Goal: Transaction & Acquisition: Purchase product/service

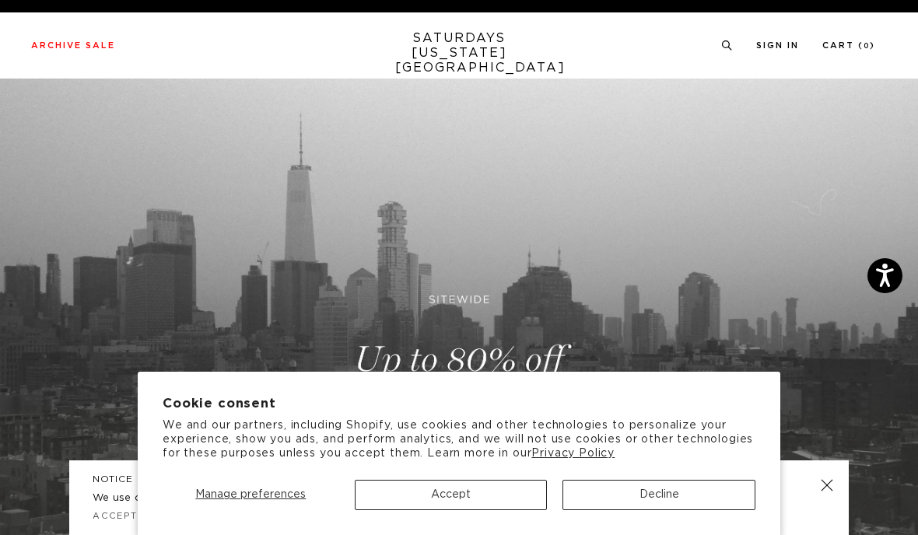
click at [492, 501] on button "Accept" at bounding box center [451, 495] width 193 height 30
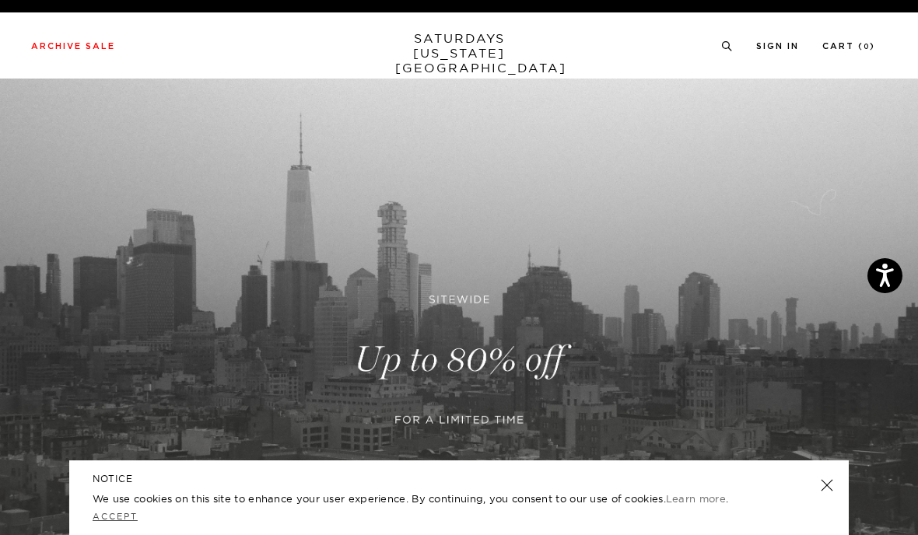
click at [107, 520] on link "Accept" at bounding box center [115, 516] width 45 height 11
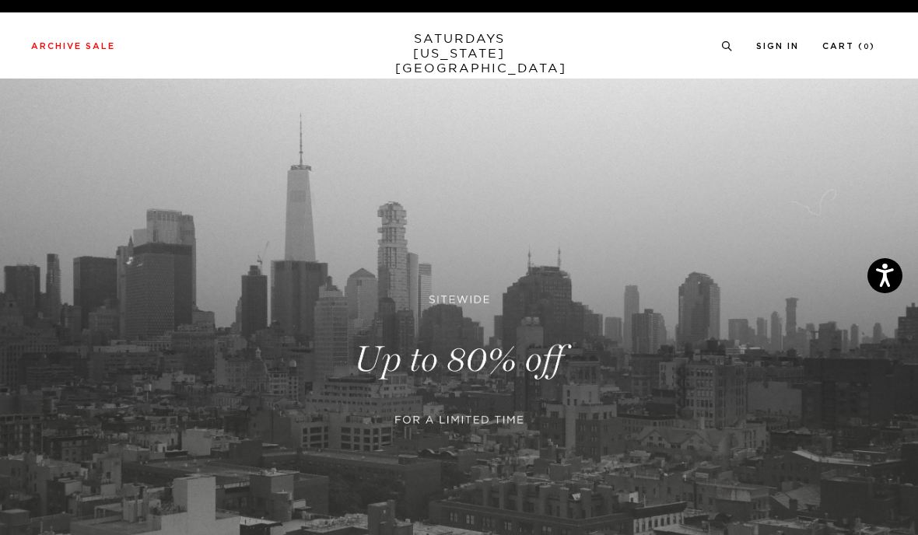
click at [502, 359] on link at bounding box center [459, 360] width 918 height 562
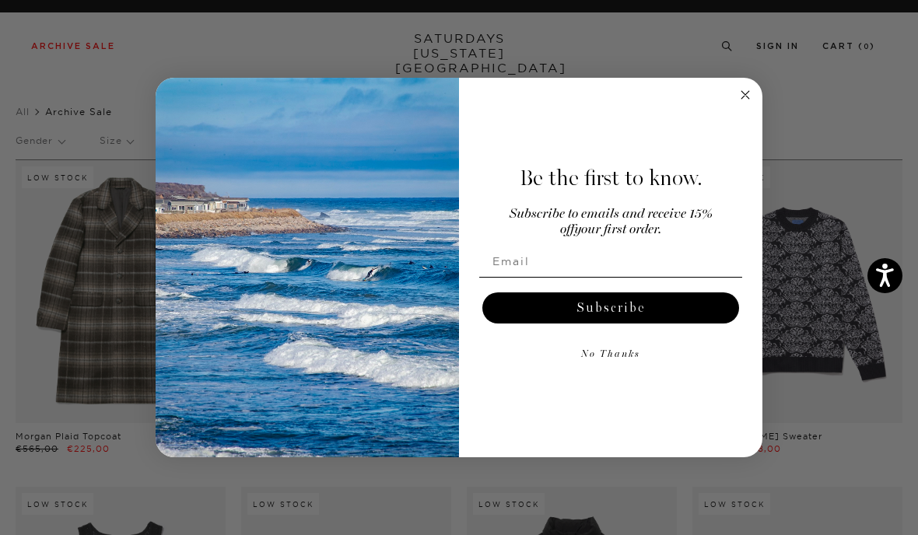
click at [745, 91] on circle "Close dialog" at bounding box center [746, 95] width 18 height 18
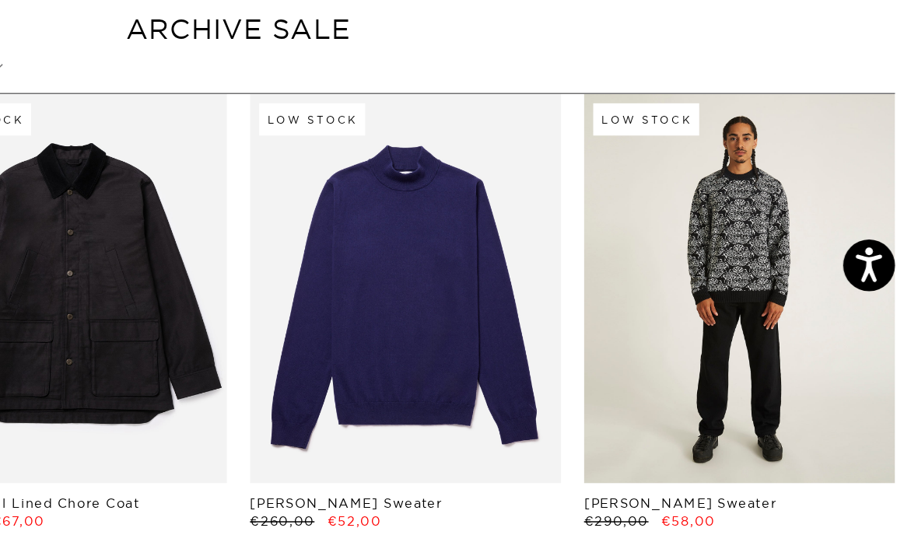
click at [692, 236] on link at bounding box center [797, 291] width 210 height 263
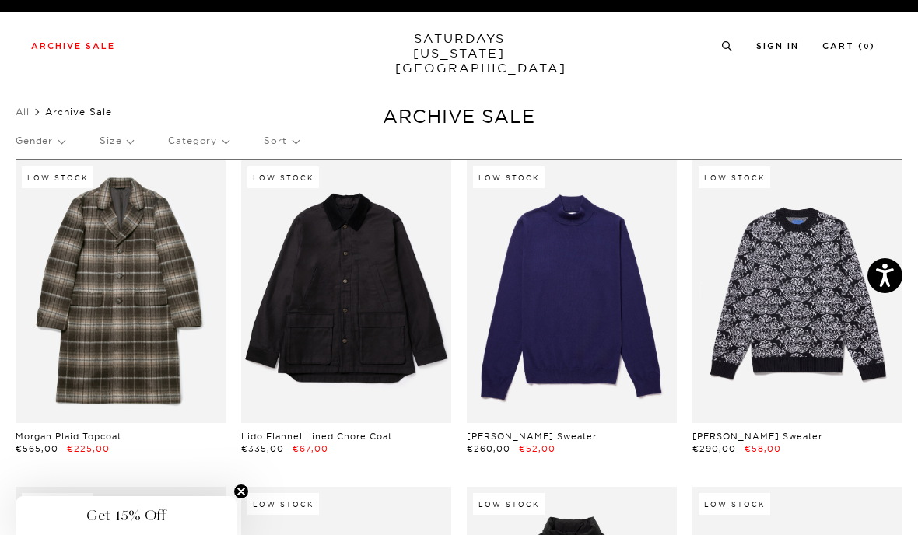
click at [47, 148] on p "Gender" at bounding box center [40, 141] width 49 height 36
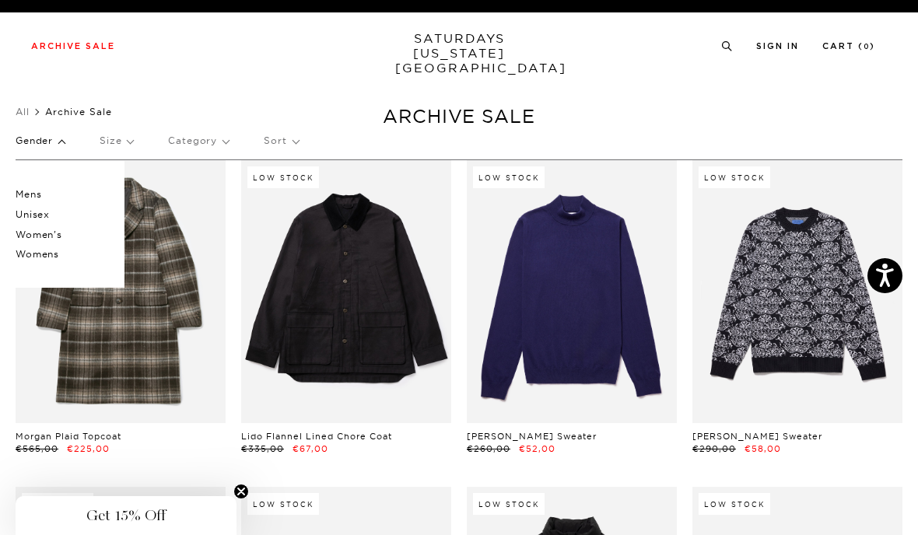
click at [31, 196] on p "Mens" at bounding box center [62, 194] width 93 height 20
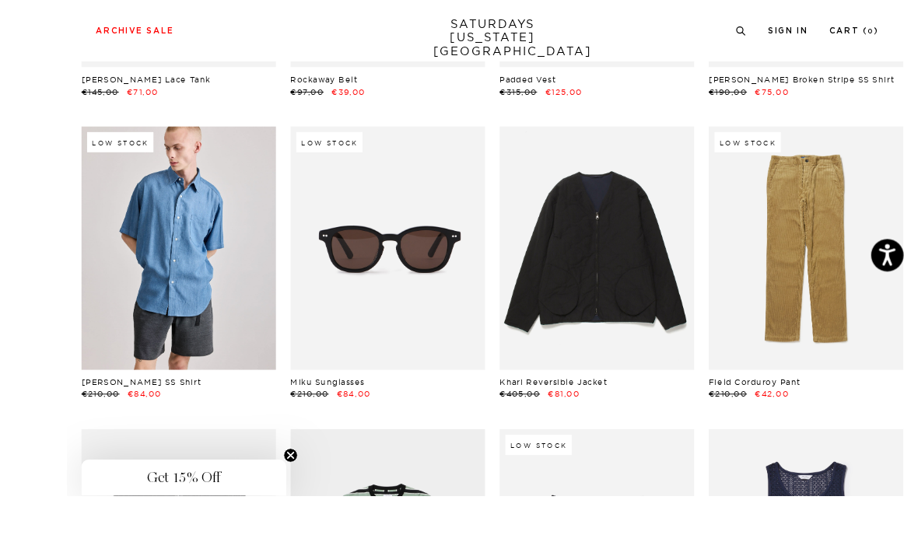
scroll to position [826, 0]
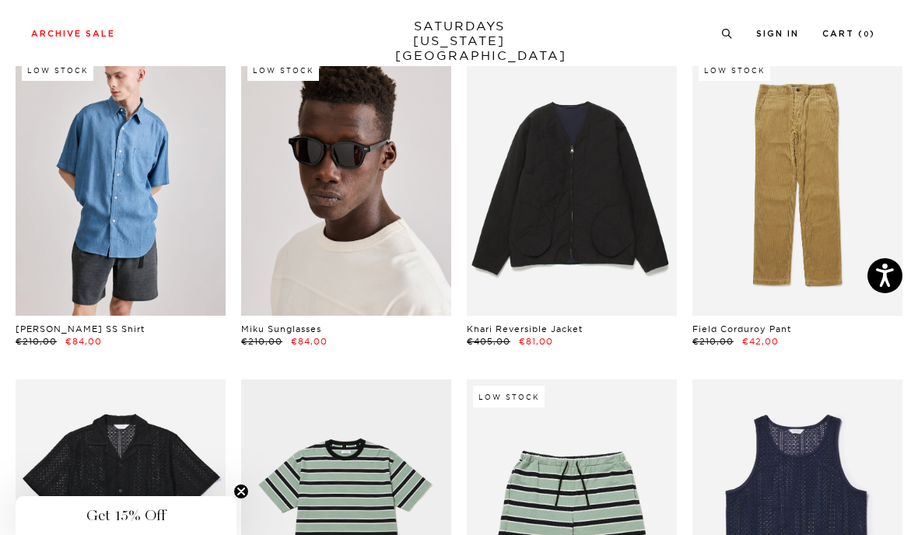
click at [310, 170] on link at bounding box center [346, 184] width 210 height 263
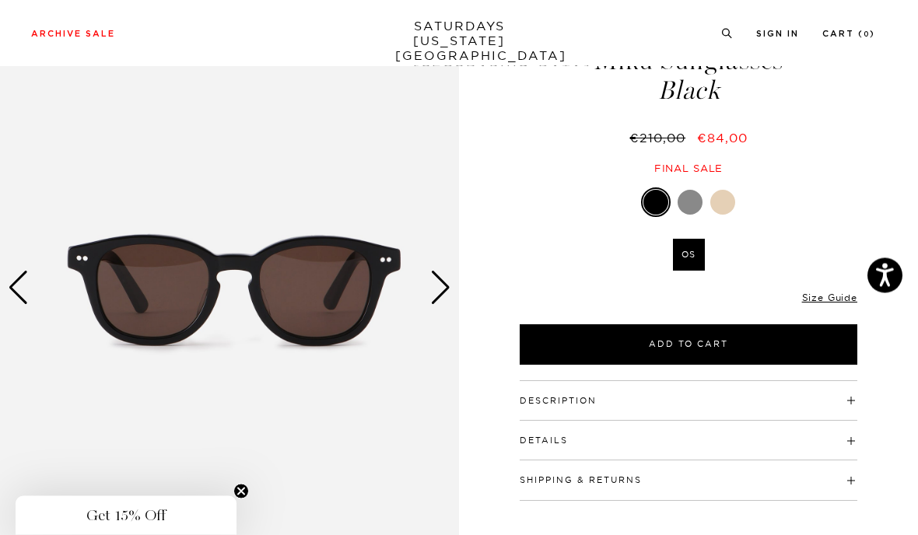
scroll to position [82, 0]
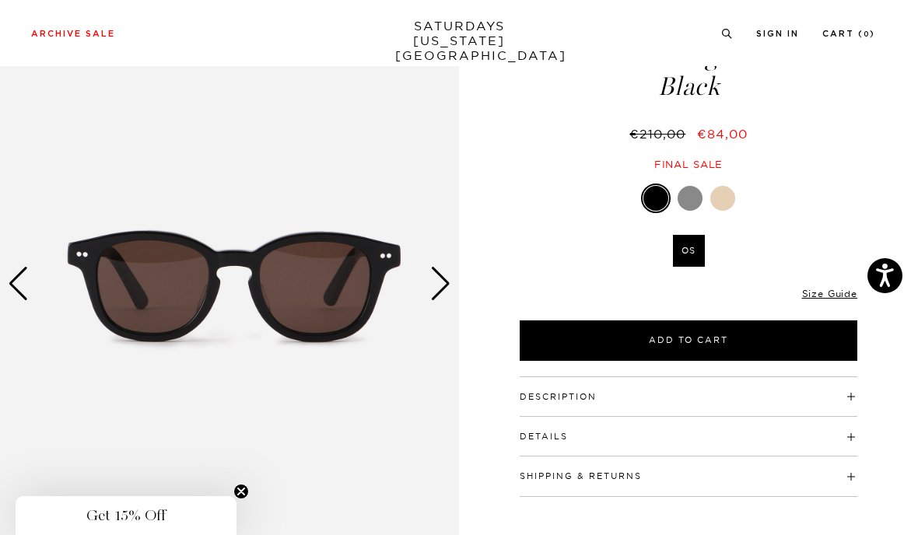
click at [688, 201] on div at bounding box center [689, 198] width 25 height 25
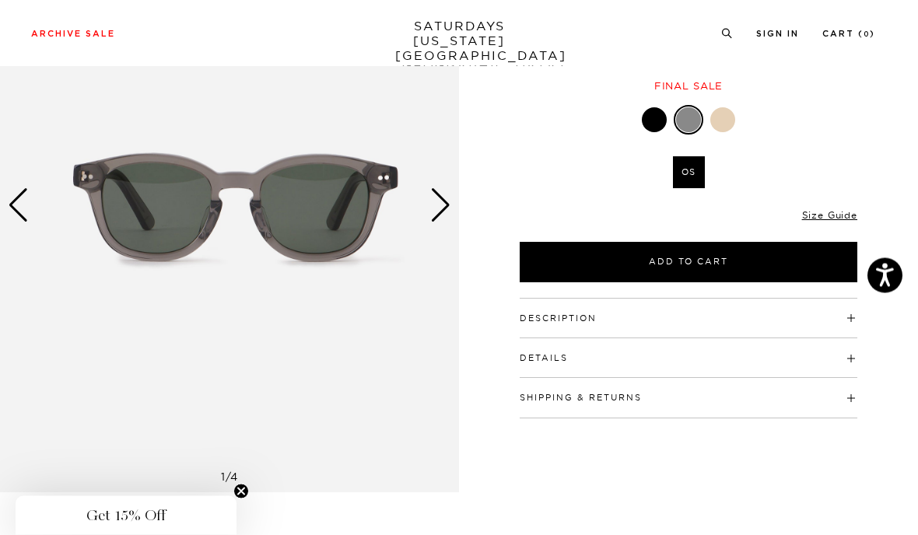
scroll to position [160, 0]
click at [719, 128] on div at bounding box center [722, 119] width 25 height 25
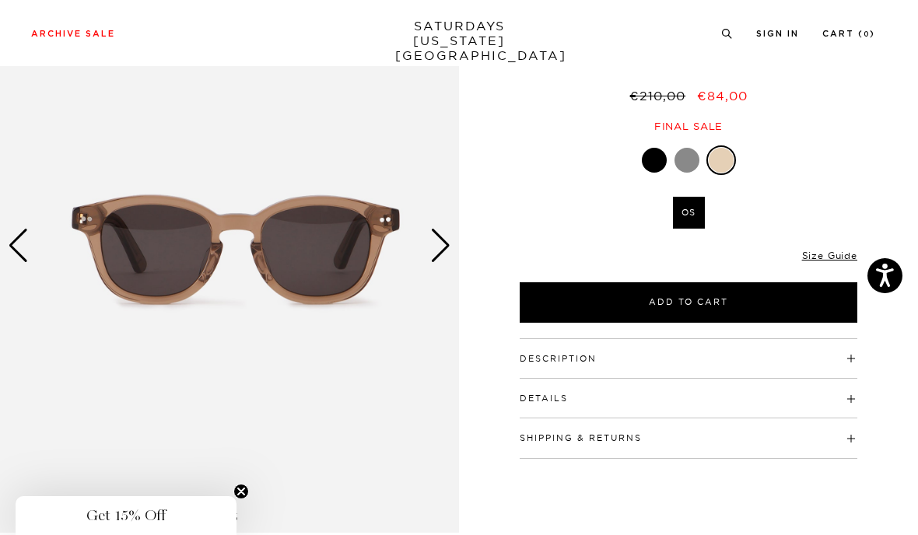
scroll to position [124, 0]
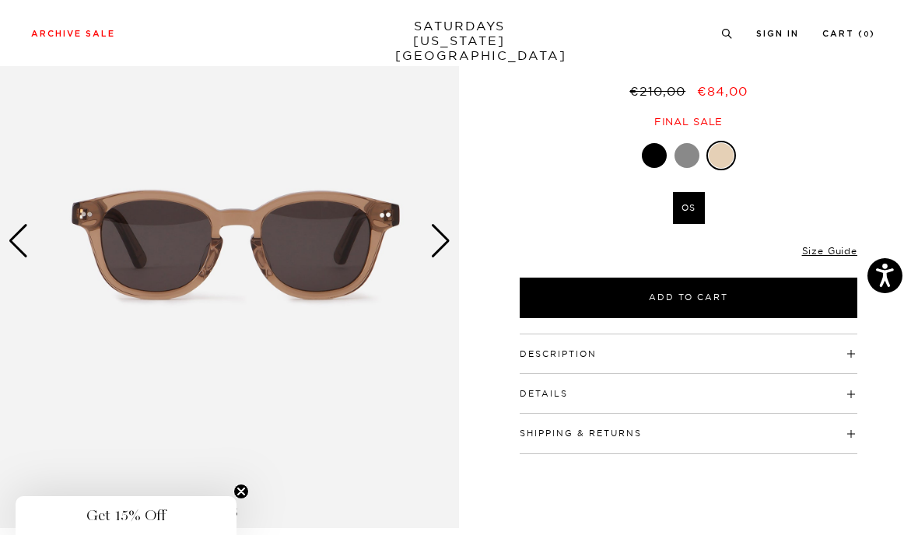
click at [651, 158] on div at bounding box center [654, 155] width 25 height 25
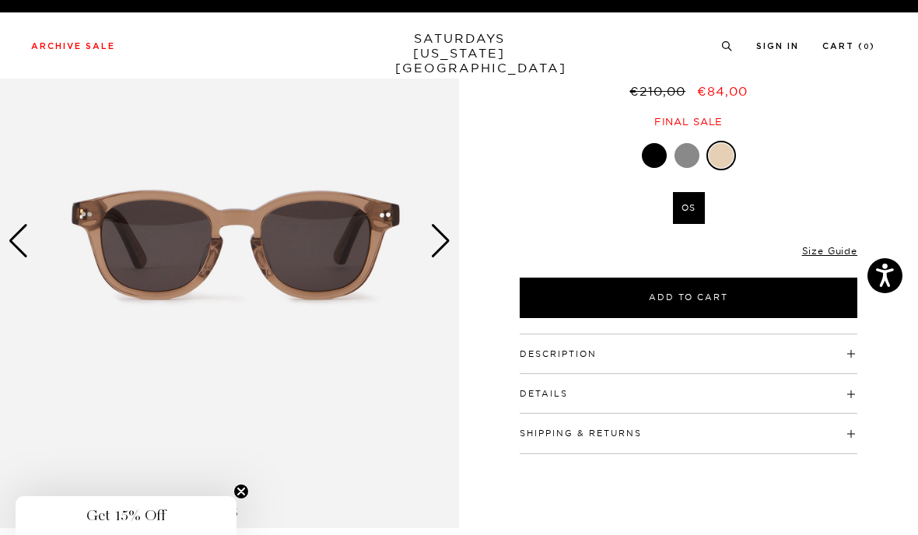
scroll to position [191, 0]
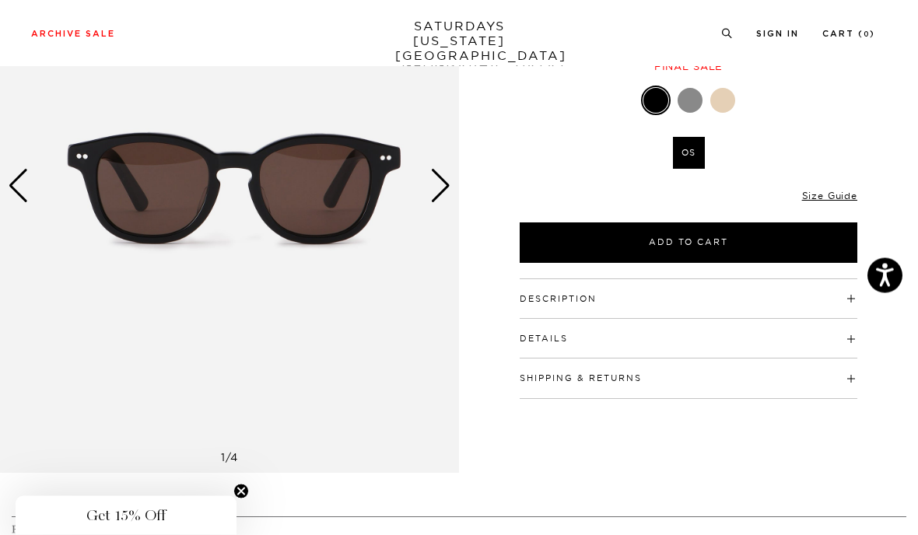
scroll to position [180, 0]
click at [425, 188] on img at bounding box center [229, 186] width 459 height 574
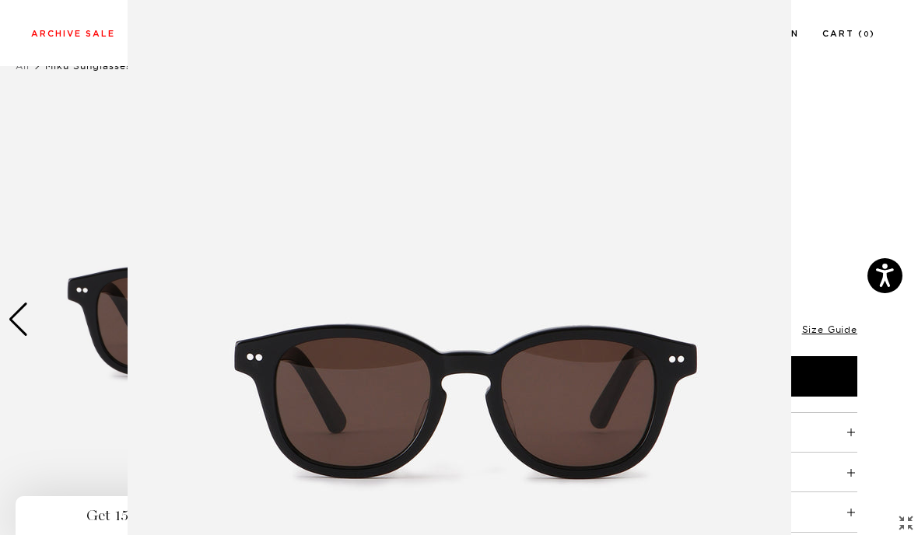
scroll to position [0, 0]
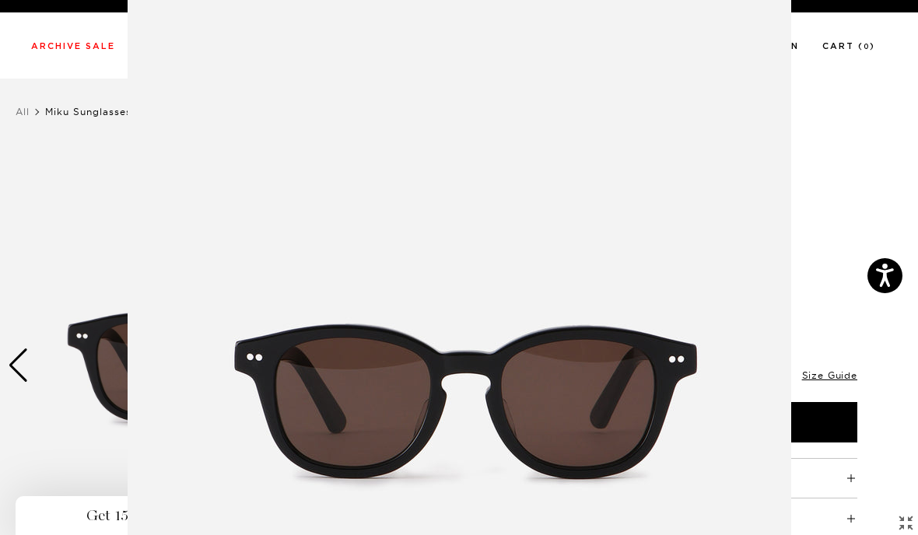
click at [814, 214] on figure at bounding box center [459, 267] width 918 height 535
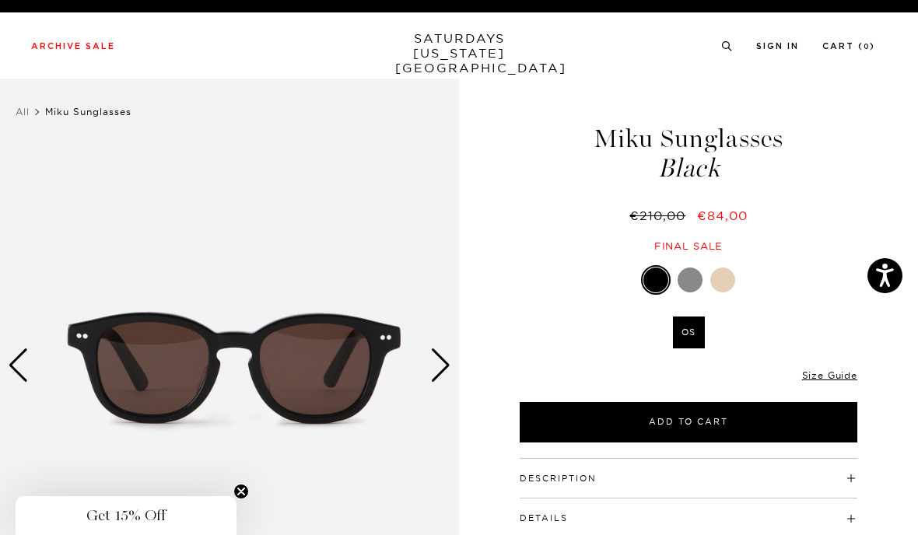
click at [25, 363] on div "Previous slide" at bounding box center [18, 365] width 21 height 34
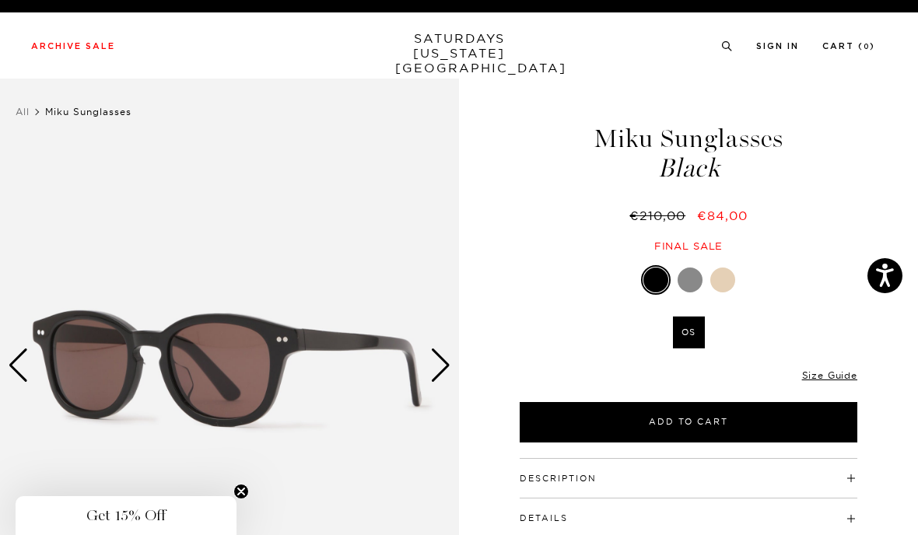
click at [34, 364] on img at bounding box center [229, 366] width 459 height 574
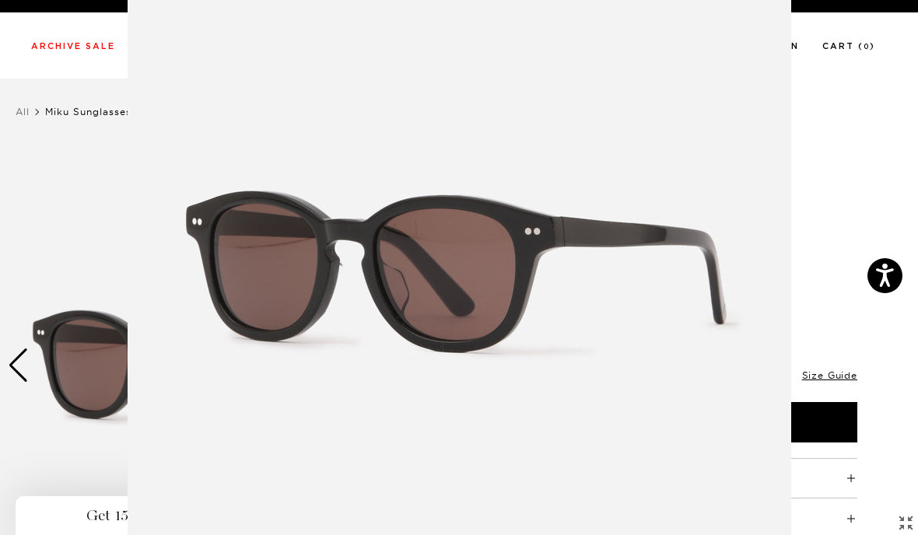
click at [21, 361] on figure at bounding box center [459, 267] width 918 height 535
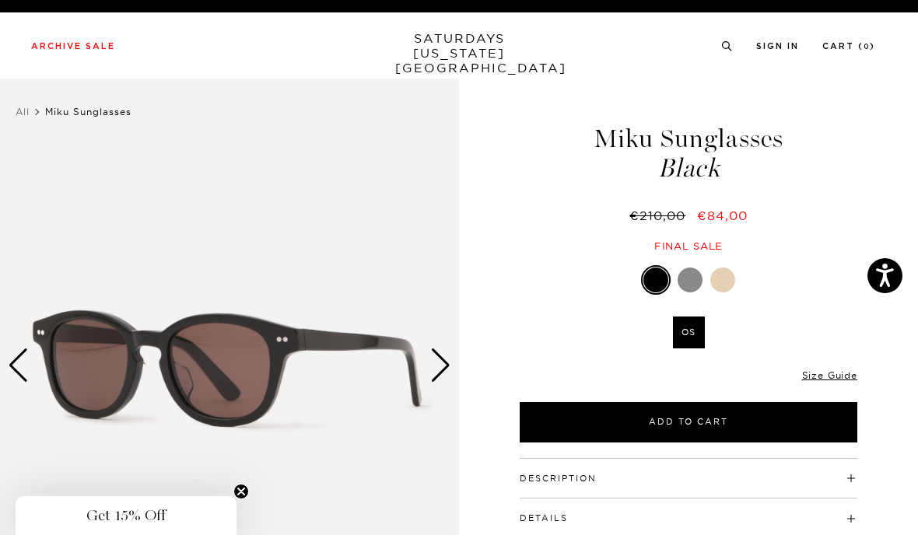
click at [44, 362] on img at bounding box center [229, 366] width 459 height 574
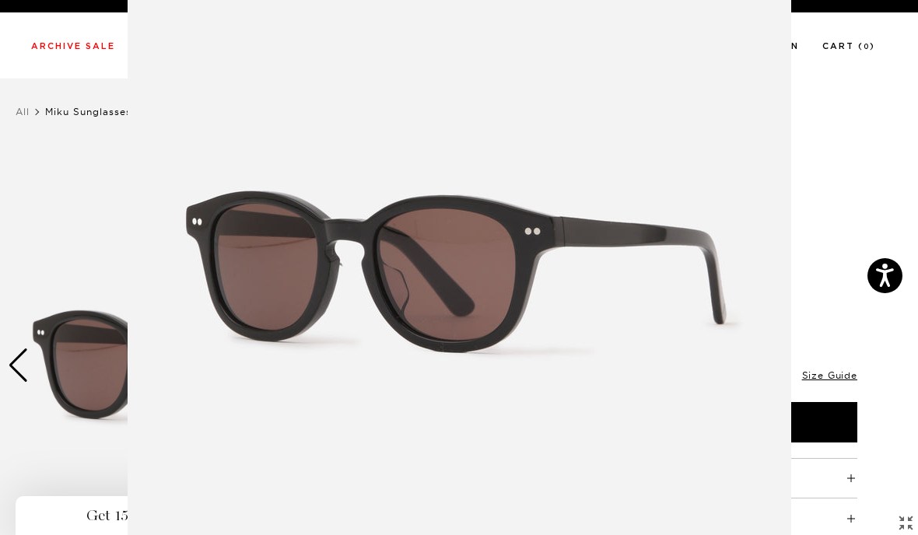
click at [824, 236] on figure at bounding box center [459, 267] width 918 height 535
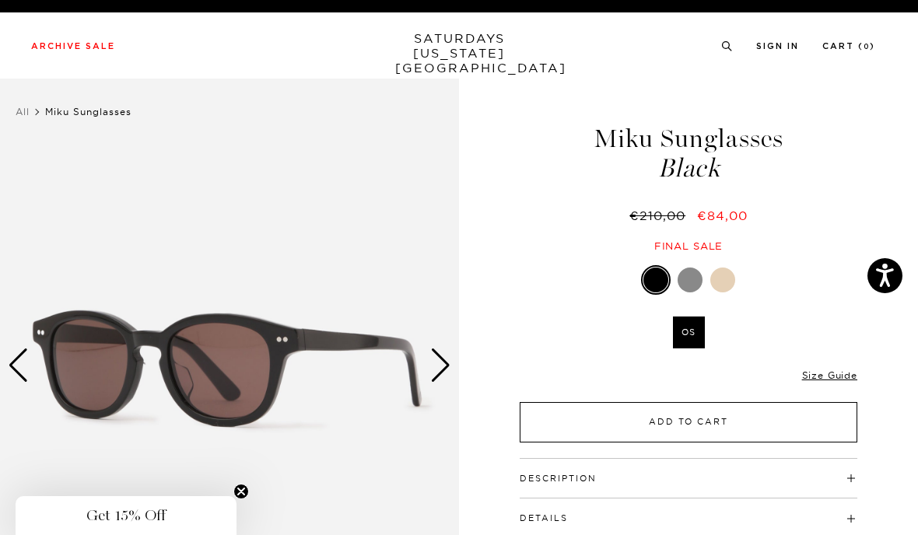
click at [721, 415] on button "Add to Cart" at bounding box center [689, 422] width 338 height 40
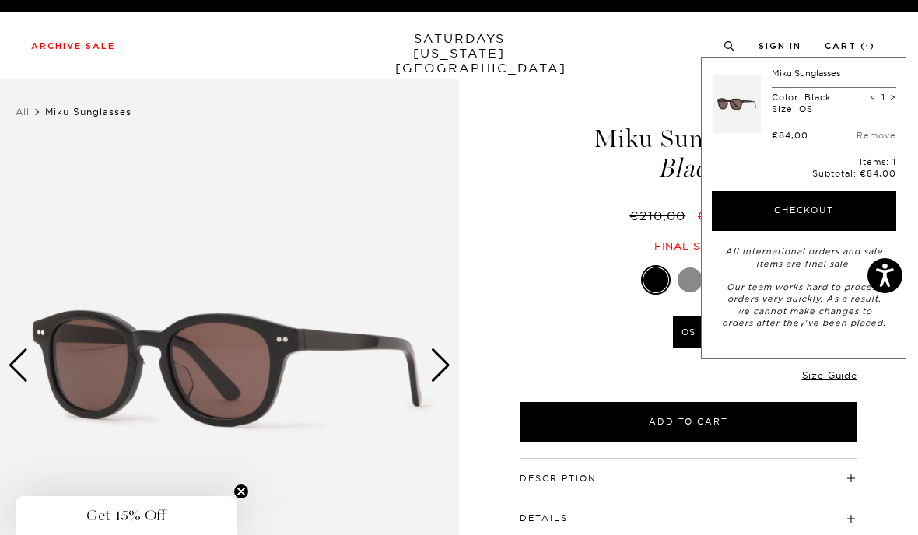
click at [601, 285] on div at bounding box center [689, 280] width 338 height 30
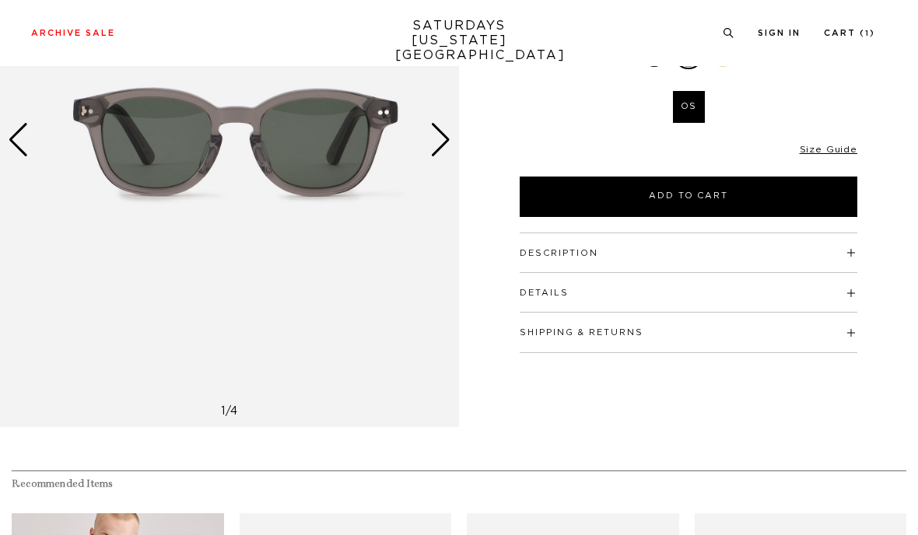
scroll to position [226, 0]
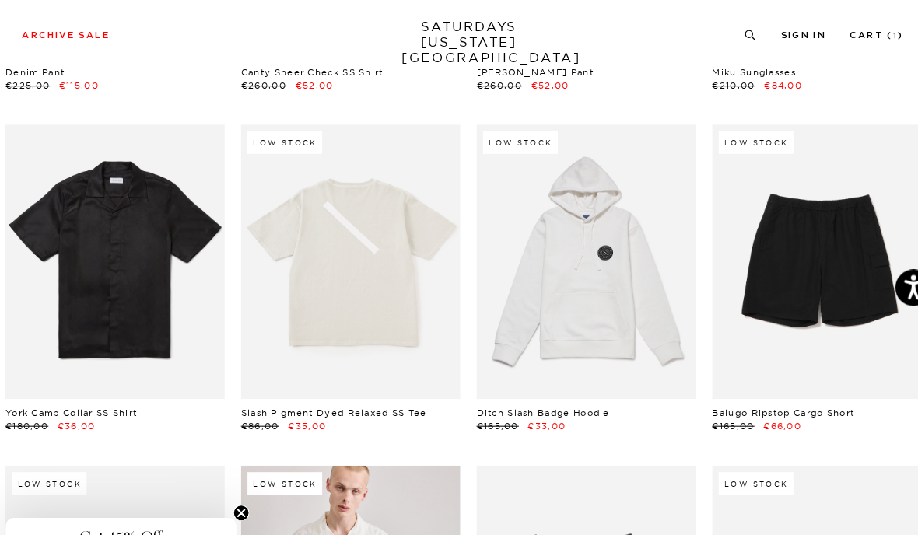
scroll to position [2066, 0]
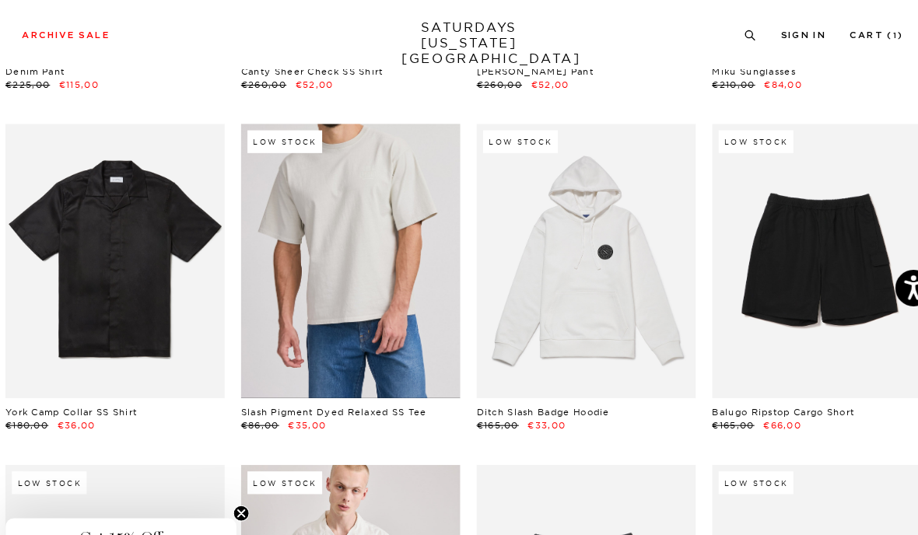
click at [360, 280] on link at bounding box center [346, 249] width 210 height 263
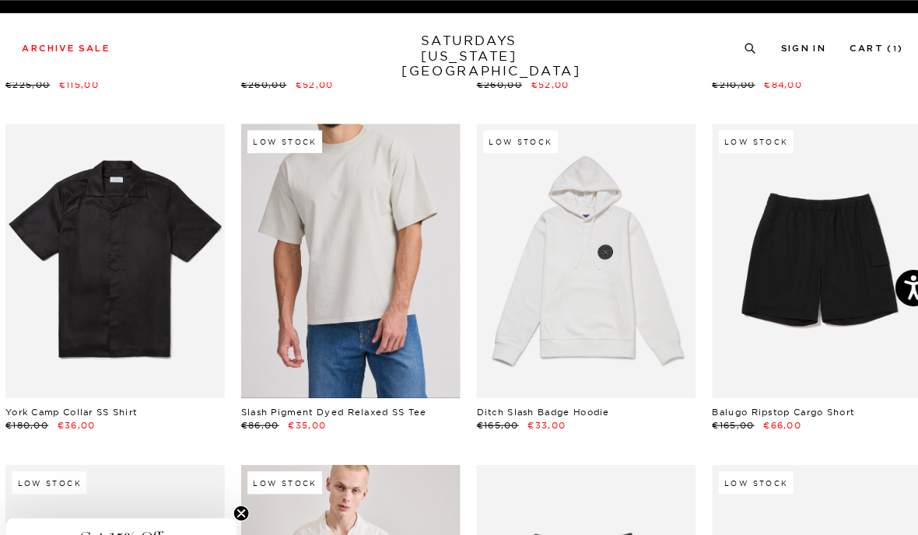
scroll to position [2105, 0]
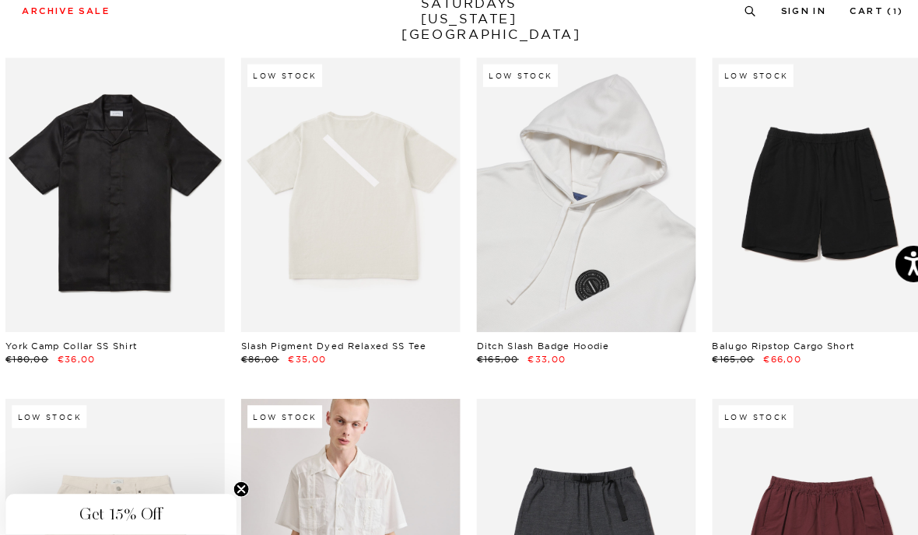
click at [566, 205] on link at bounding box center [572, 210] width 210 height 263
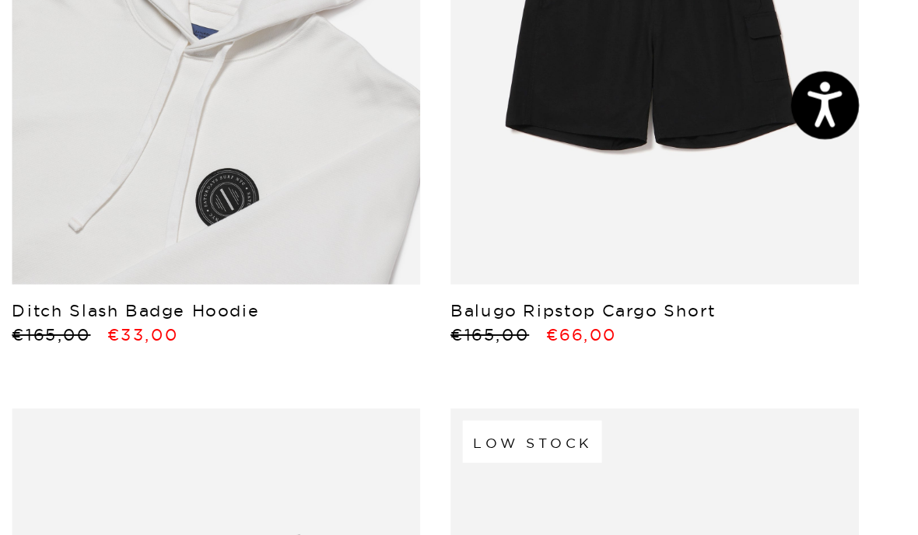
scroll to position [2123, 0]
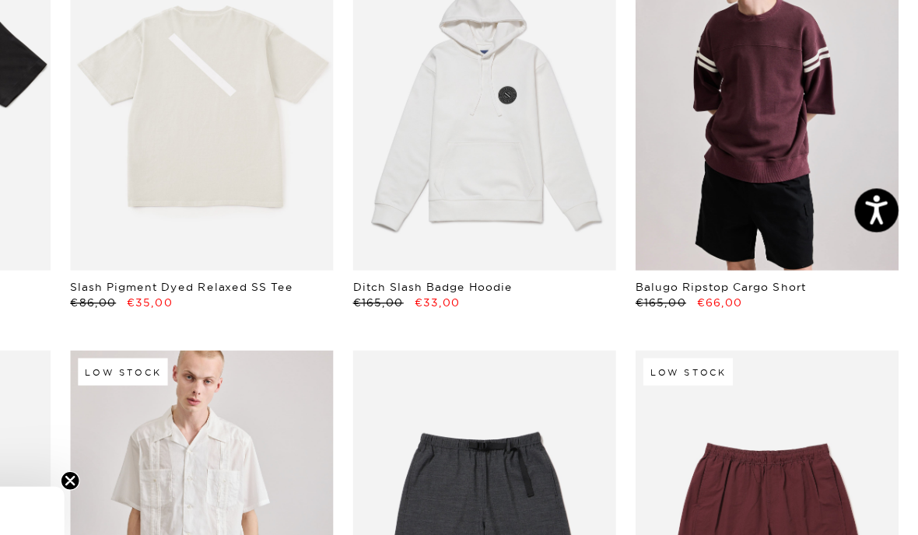
click at [692, 152] on link at bounding box center [797, 192] width 210 height 263
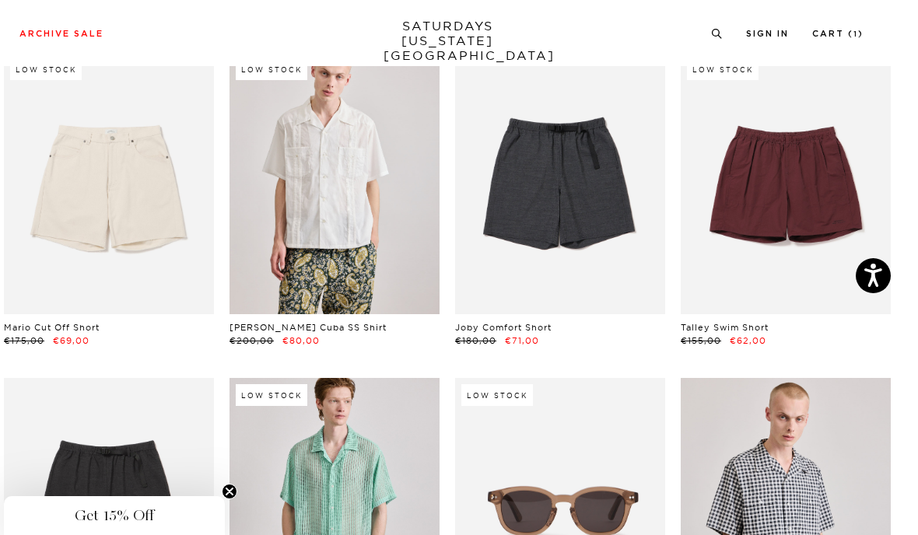
scroll to position [2424, 0]
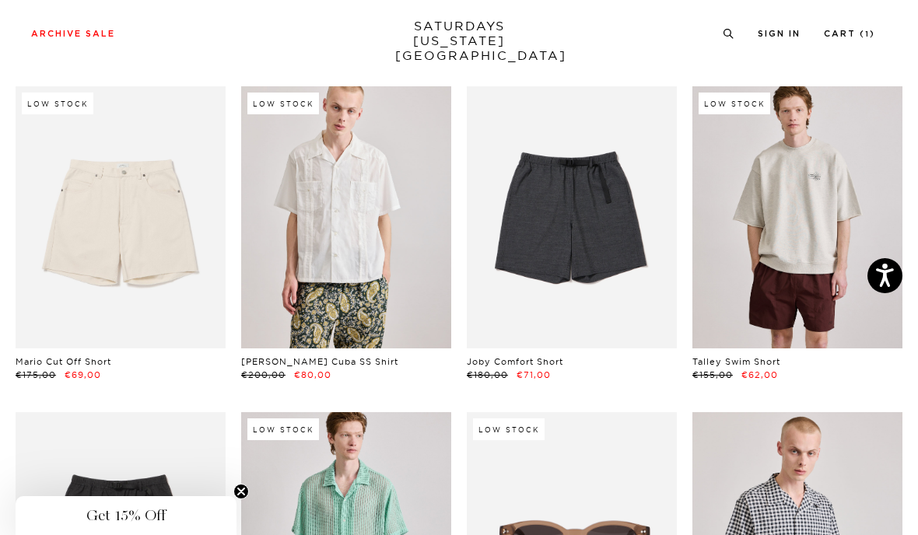
click at [793, 267] on link at bounding box center [797, 217] width 210 height 263
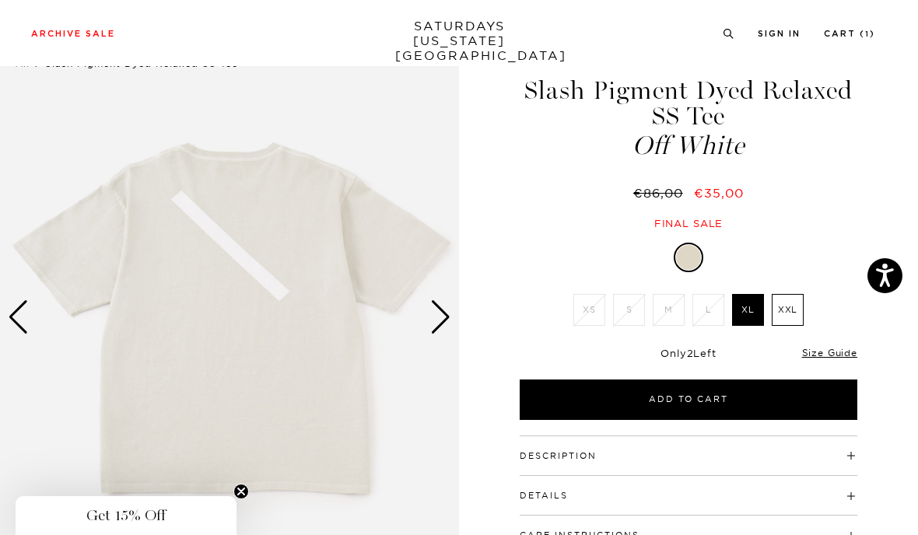
scroll to position [43, 0]
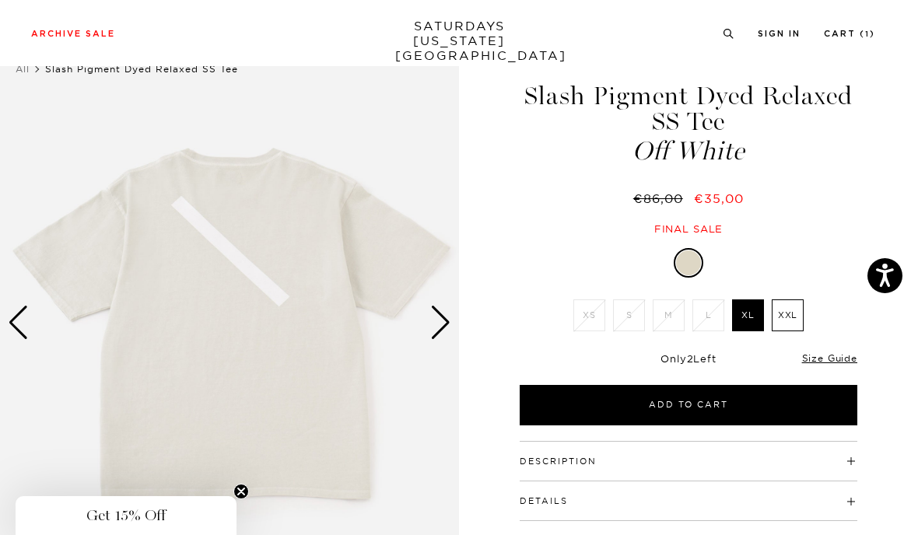
click at [432, 340] on img at bounding box center [229, 323] width 459 height 574
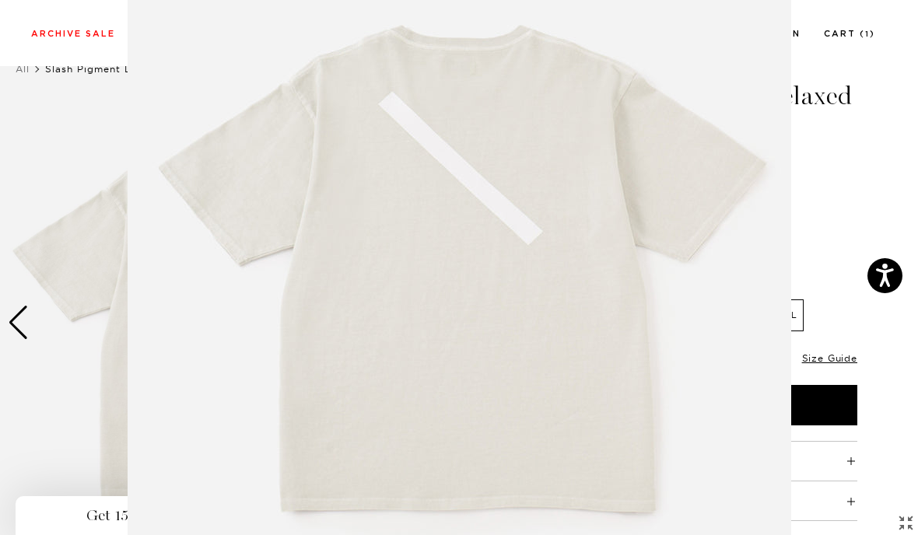
click at [832, 215] on figure at bounding box center [459, 267] width 918 height 535
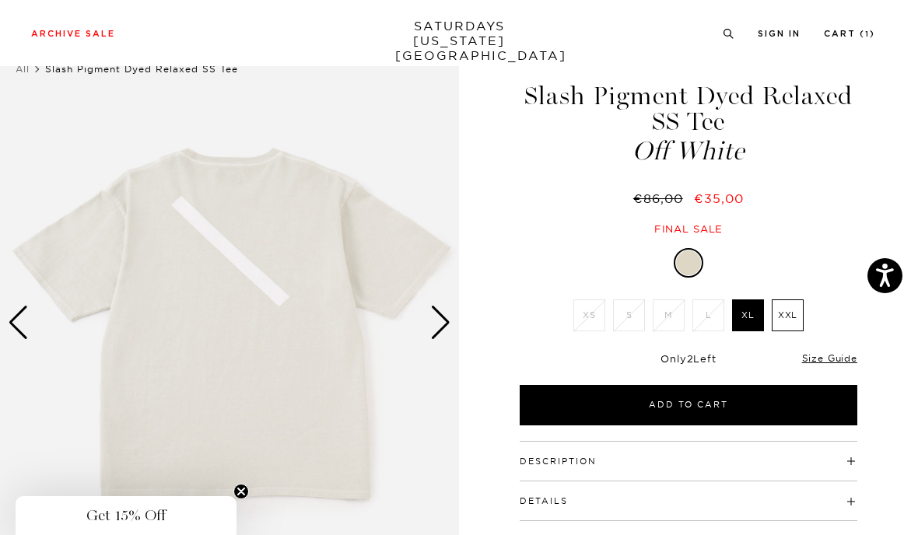
scroll to position [0, 0]
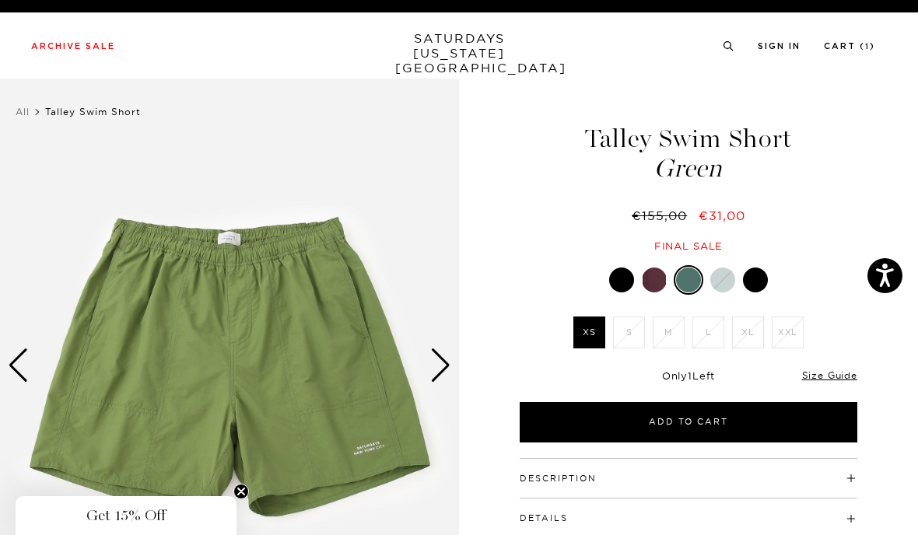
click at [723, 277] on div at bounding box center [722, 280] width 25 height 25
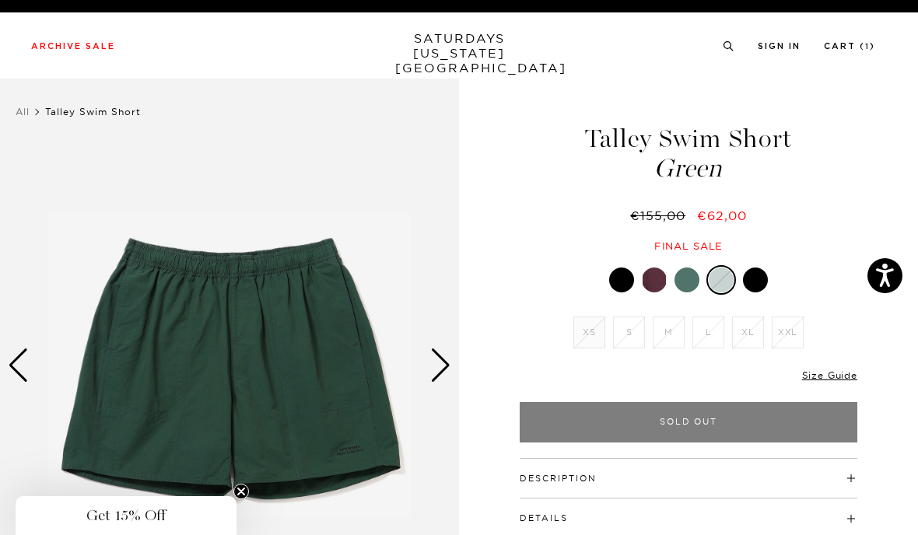
click at [754, 279] on div at bounding box center [755, 280] width 25 height 25
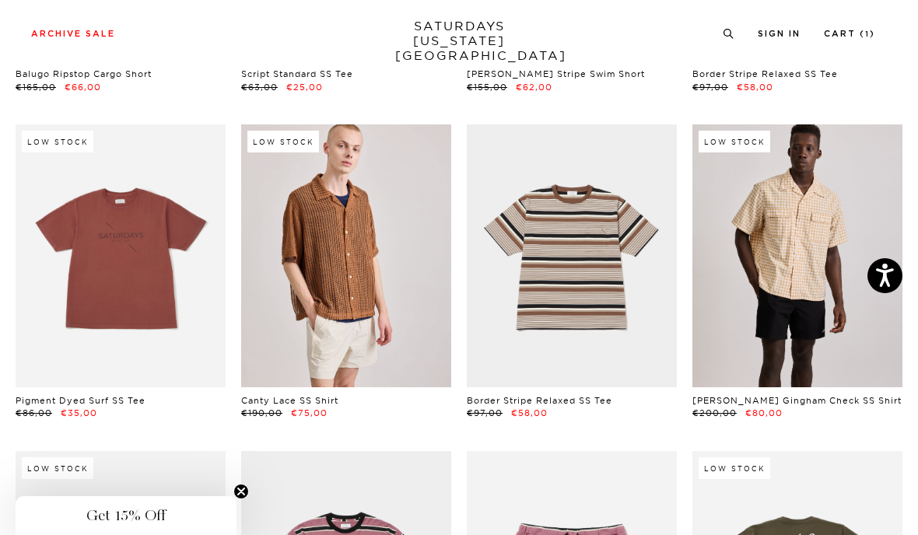
scroll to position [3365, 0]
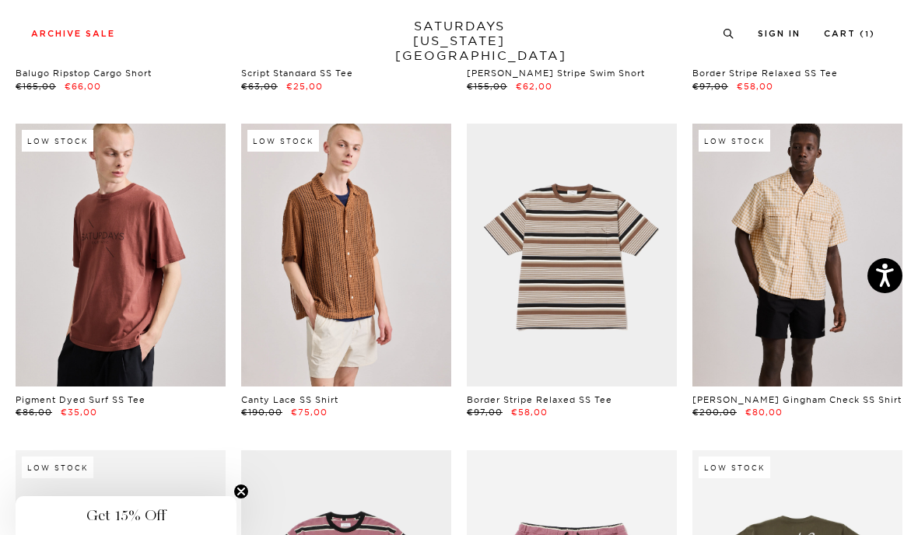
click at [85, 293] on link at bounding box center [121, 255] width 210 height 263
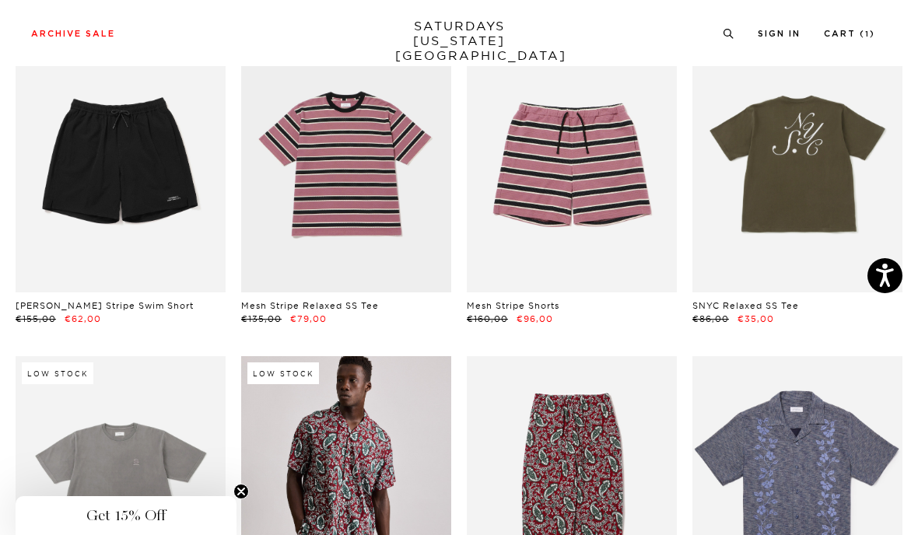
scroll to position [3783, 0]
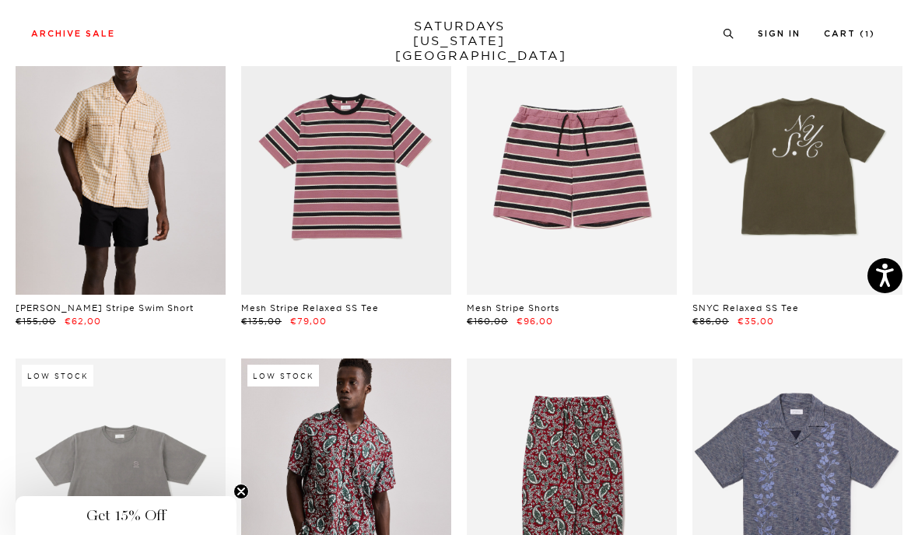
click at [93, 200] on link at bounding box center [121, 164] width 210 height 263
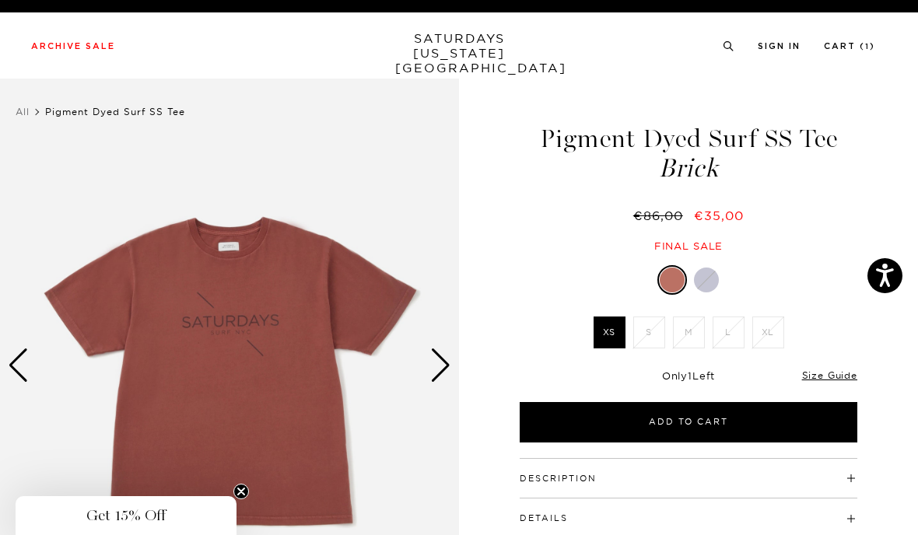
click at [708, 283] on div at bounding box center [706, 280] width 25 height 25
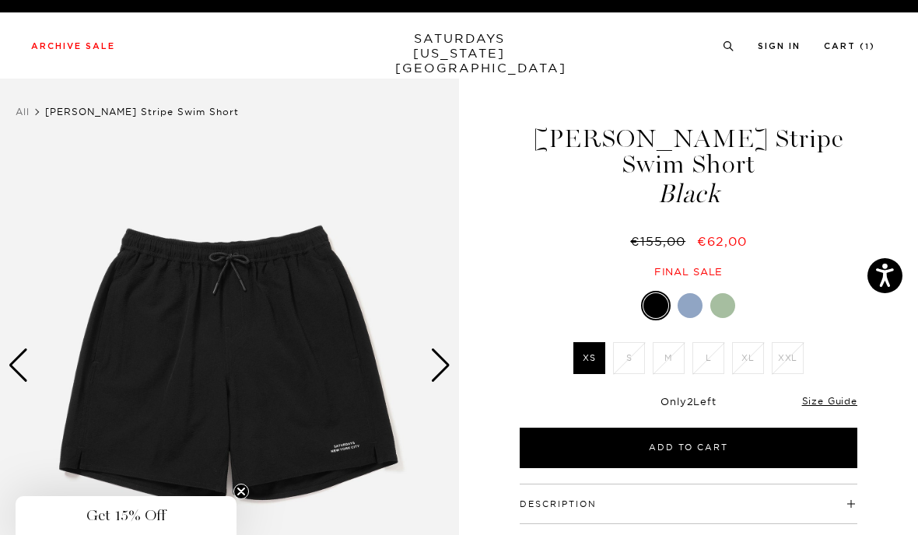
click at [691, 304] on div at bounding box center [689, 305] width 25 height 25
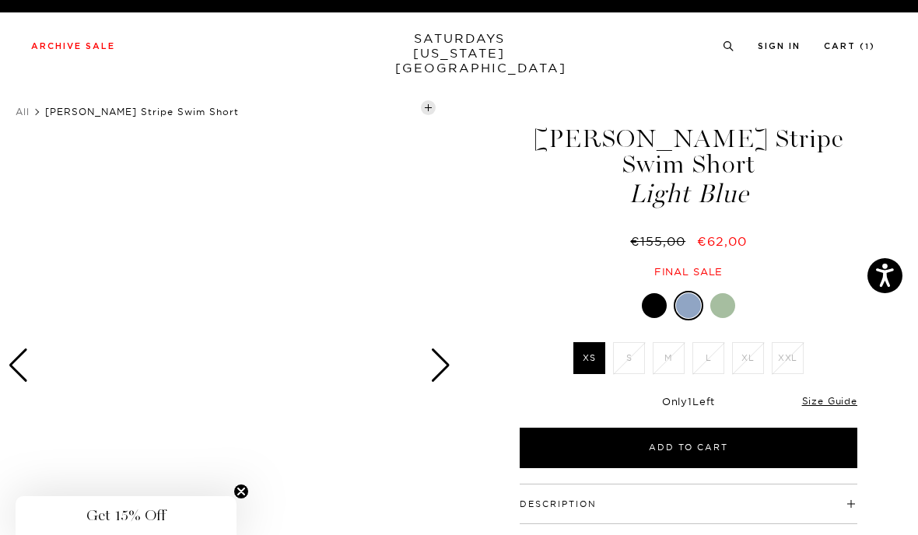
click at [726, 303] on div at bounding box center [722, 305] width 25 height 25
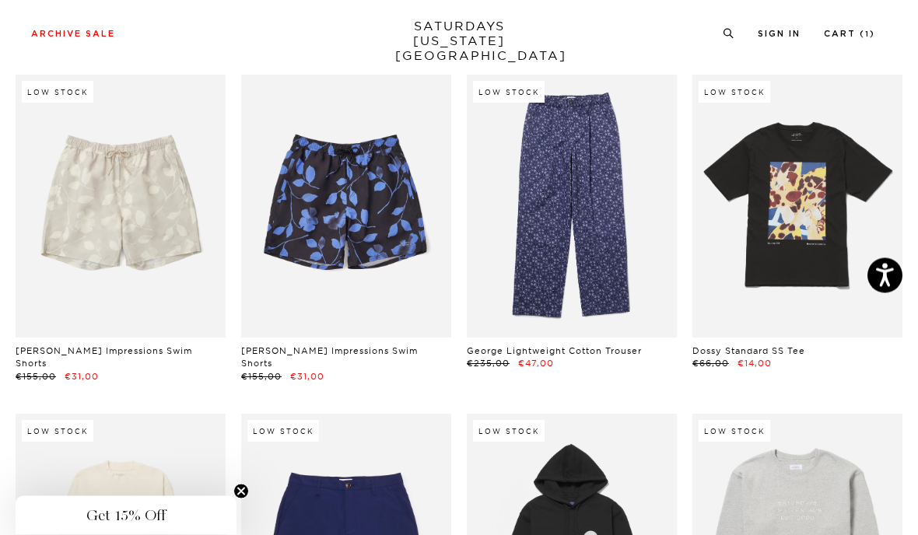
scroll to position [5374, 0]
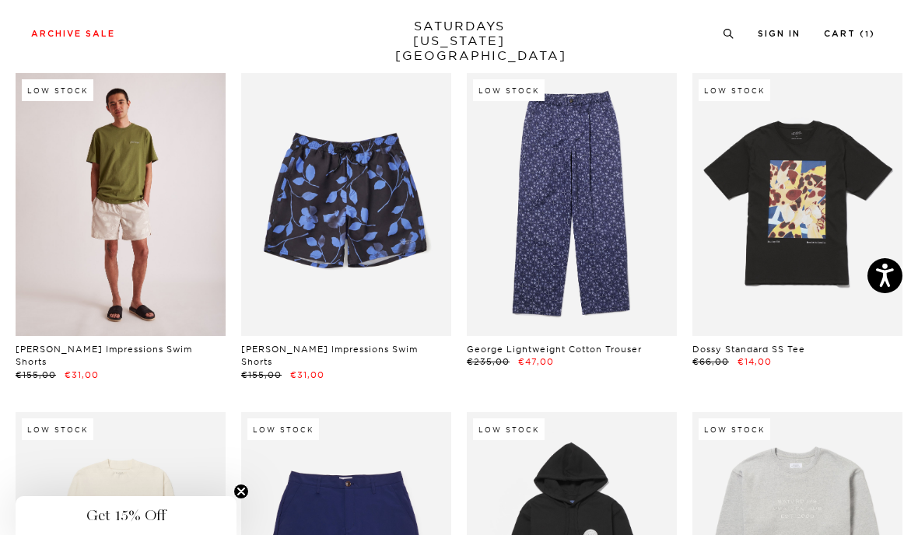
click at [102, 254] on link at bounding box center [121, 204] width 210 height 263
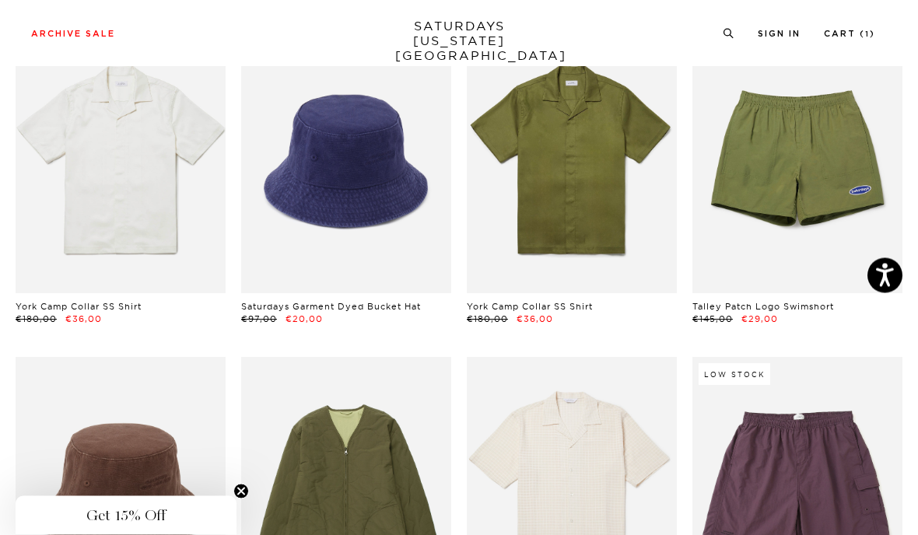
scroll to position [6408, 0]
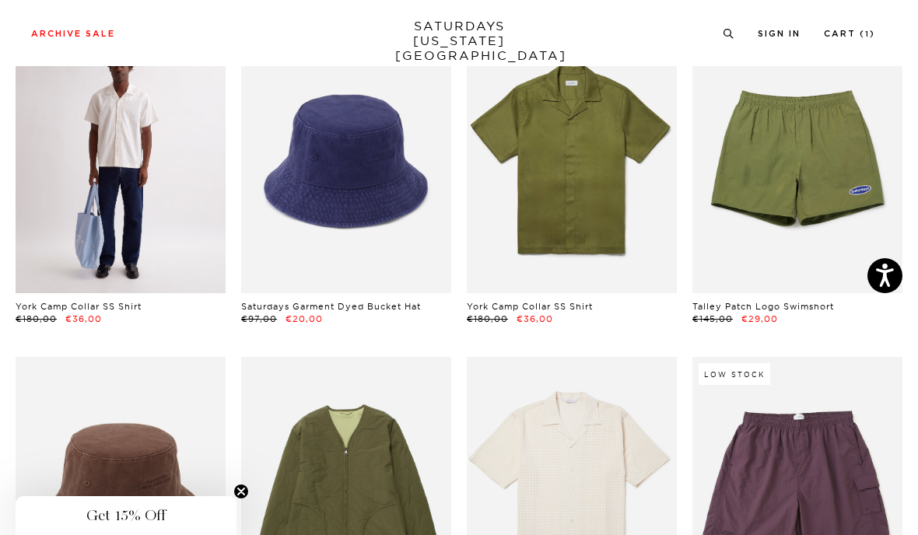
click at [70, 175] on link at bounding box center [121, 161] width 210 height 263
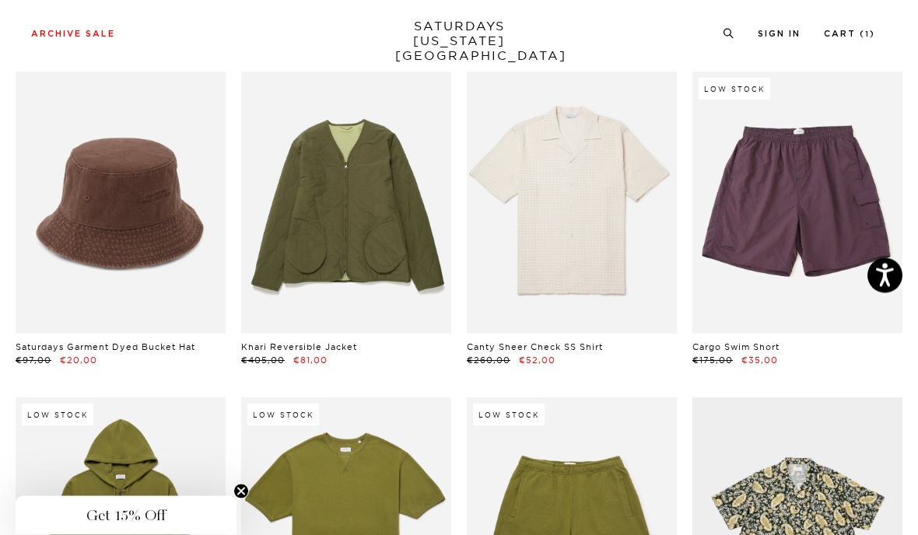
scroll to position [6694, 0]
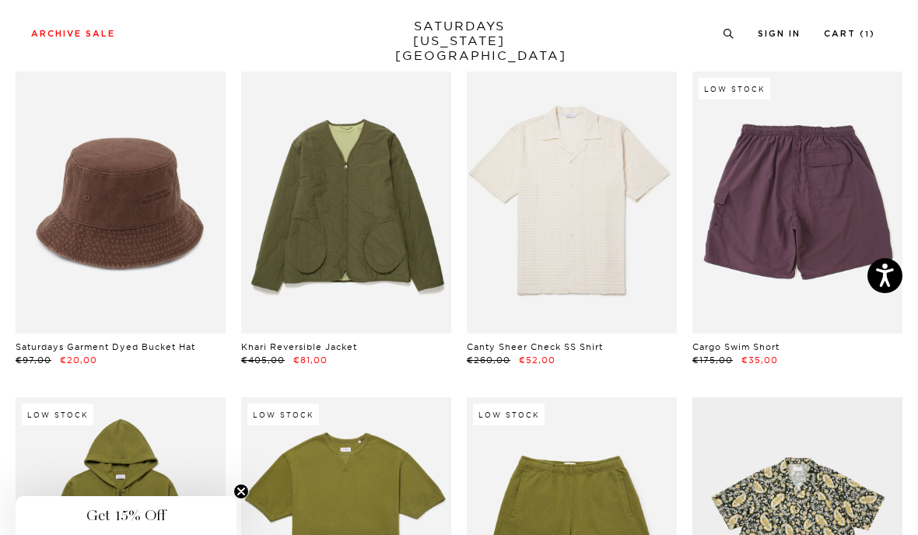
click at [814, 247] on link at bounding box center [797, 203] width 210 height 263
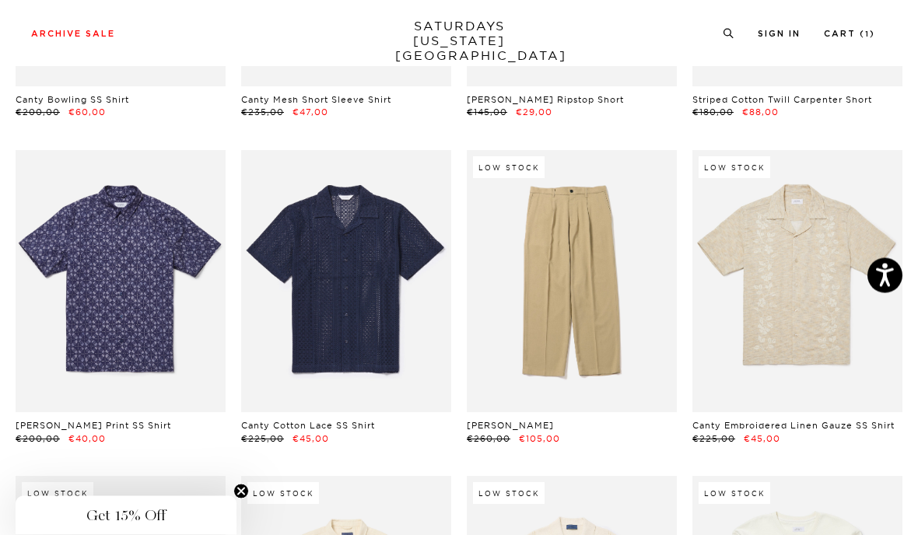
scroll to position [8573, 0]
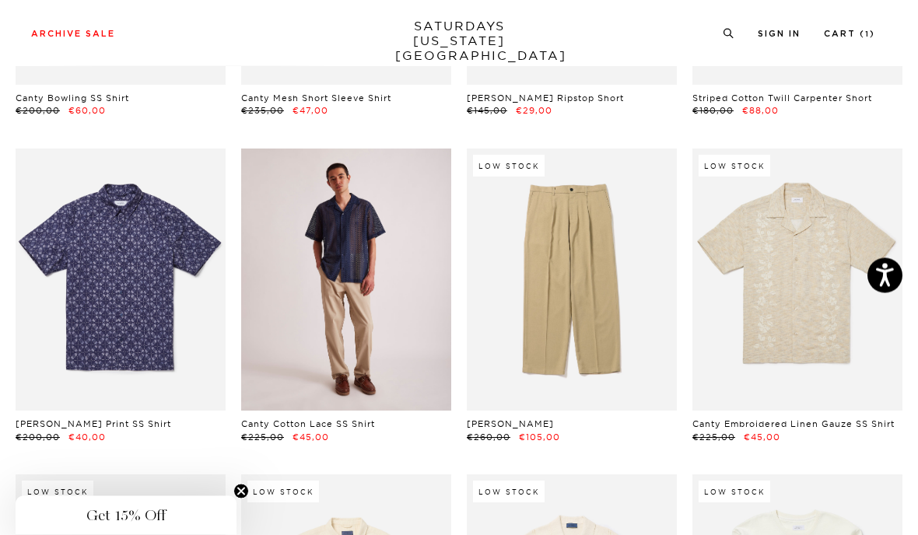
click at [330, 296] on link at bounding box center [346, 280] width 210 height 263
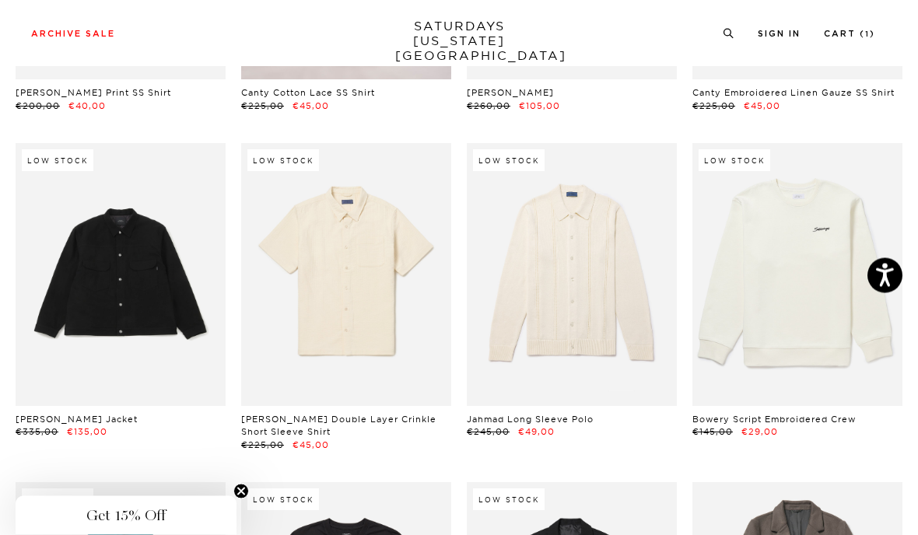
scroll to position [8906, 0]
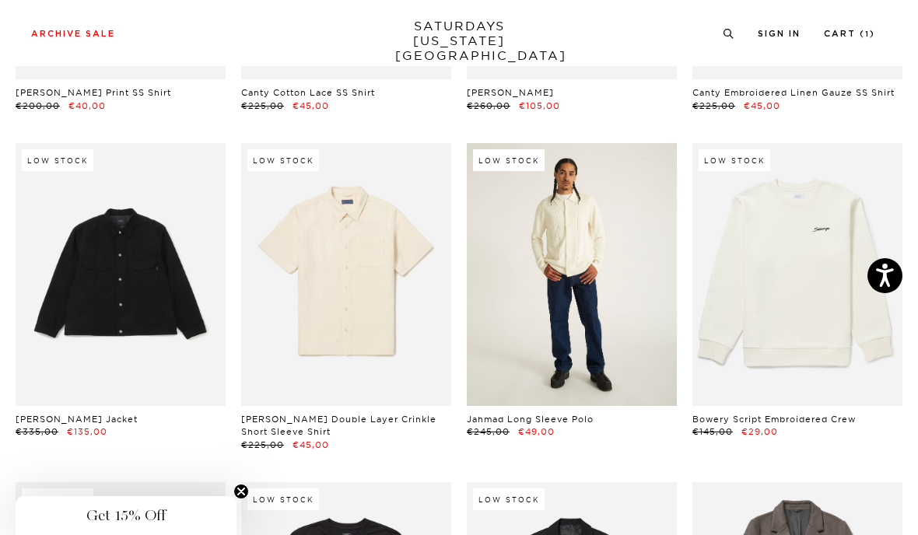
click at [589, 260] on link at bounding box center [572, 274] width 210 height 263
click at [607, 289] on link at bounding box center [572, 274] width 210 height 263
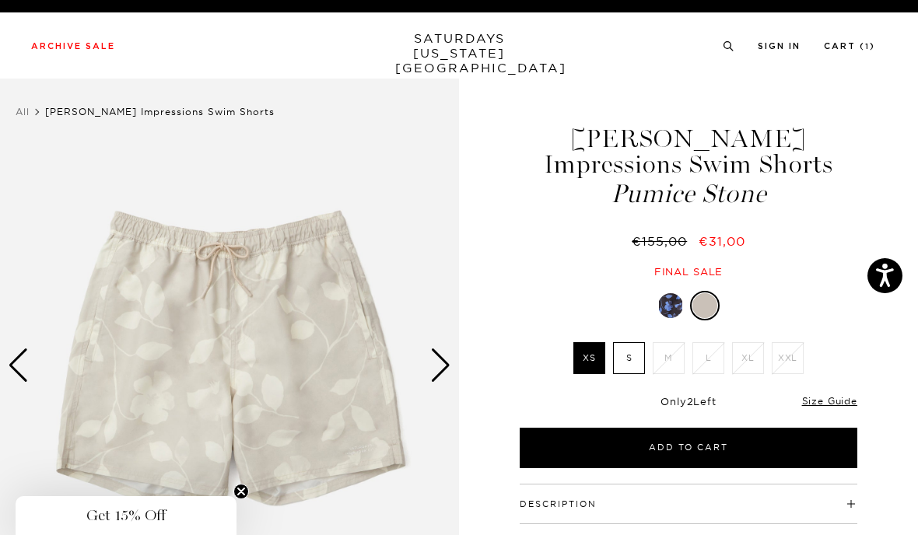
click at [675, 306] on div at bounding box center [670, 305] width 25 height 25
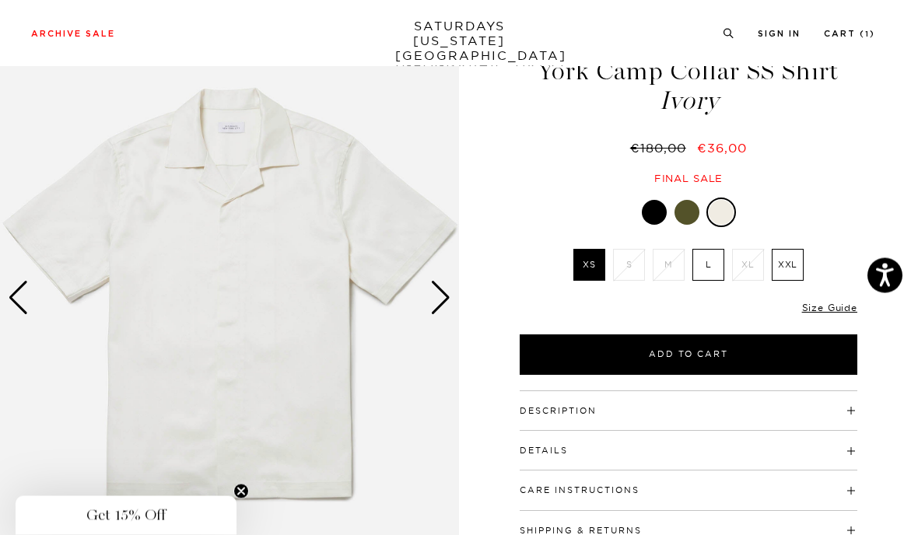
scroll to position [68, 0]
click at [452, 303] on img at bounding box center [229, 298] width 459 height 574
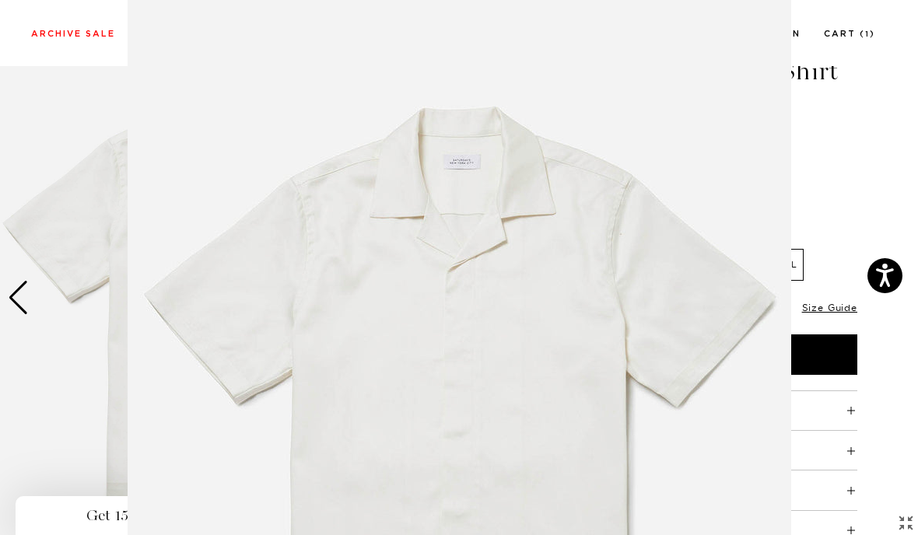
scroll to position [131, 0]
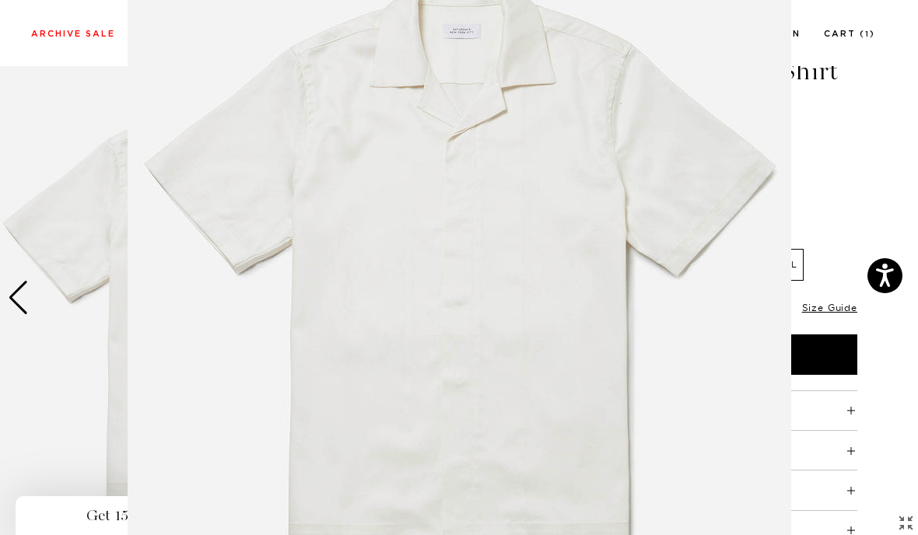
click at [859, 187] on figure at bounding box center [459, 267] width 918 height 535
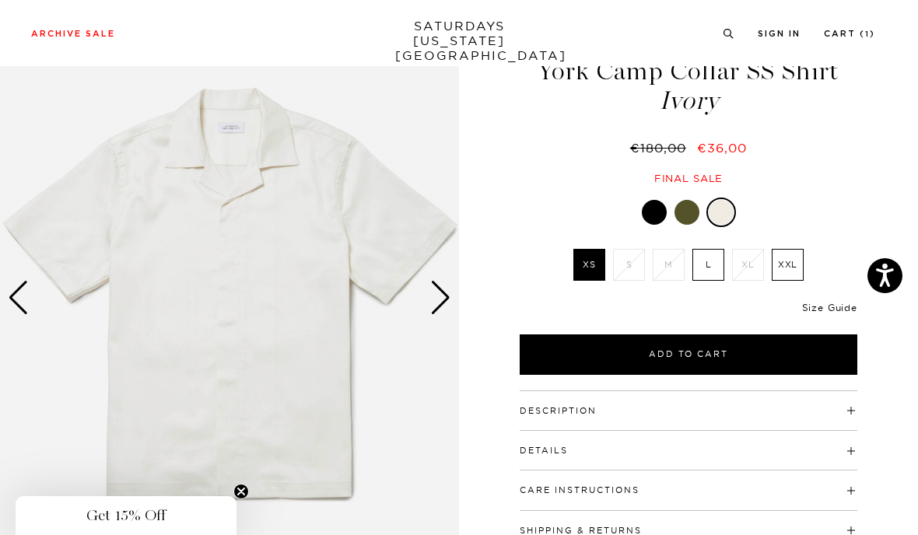
click at [833, 305] on link "Size Guide" at bounding box center [829, 308] width 55 height 12
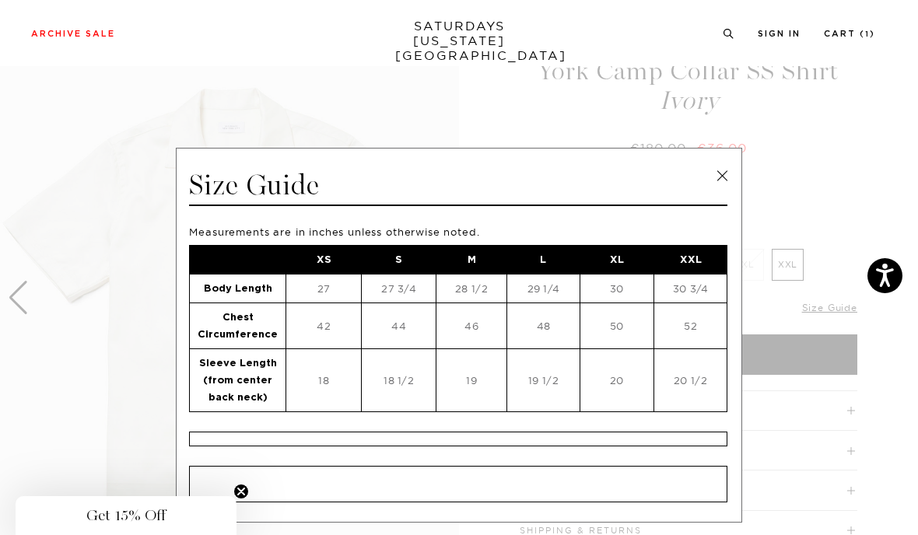
click at [723, 184] on link at bounding box center [721, 175] width 23 height 23
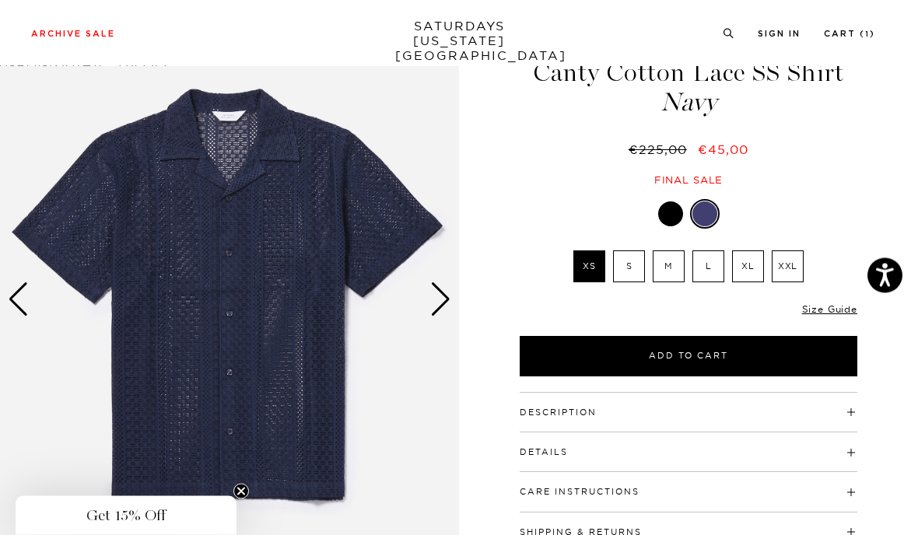
scroll to position [68, 0]
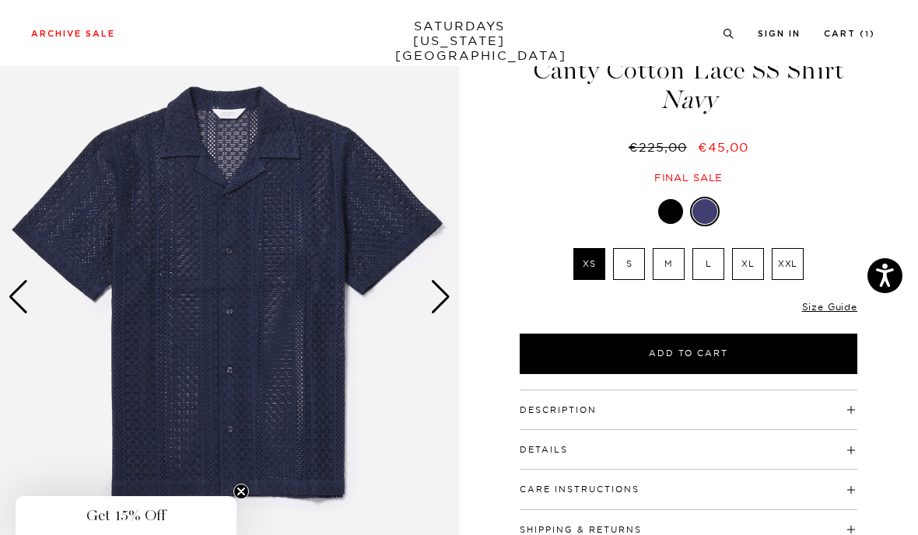
click at [443, 302] on div "Next slide" at bounding box center [440, 297] width 21 height 34
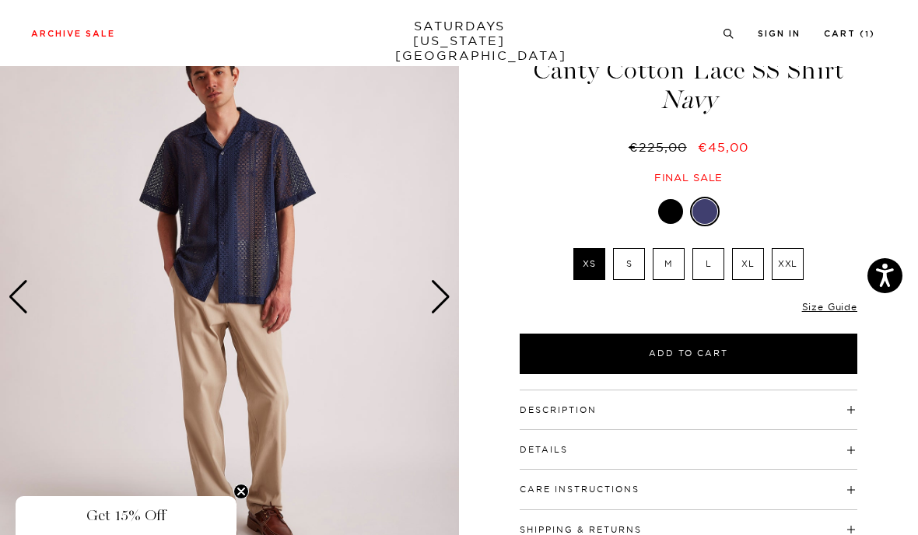
scroll to position [0, 0]
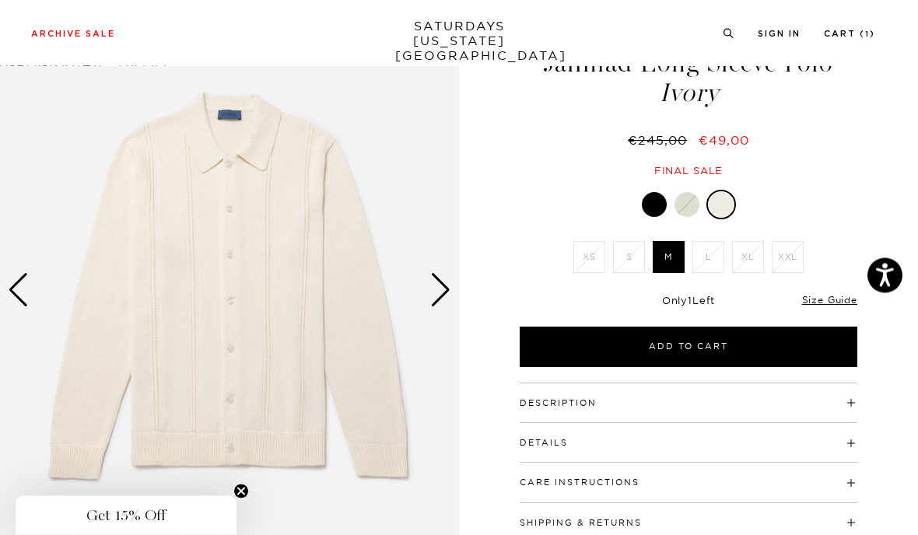
scroll to position [74, 0]
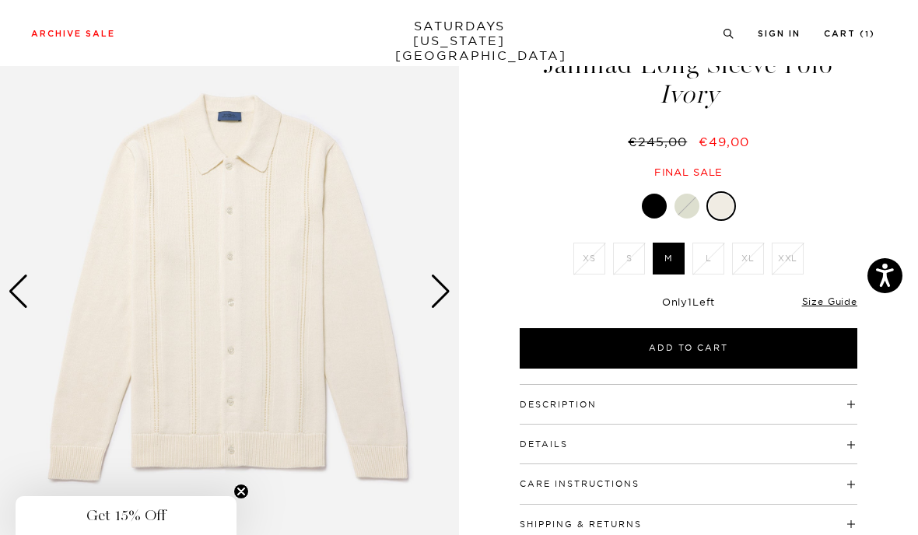
click at [443, 308] on div "Next slide" at bounding box center [440, 292] width 21 height 34
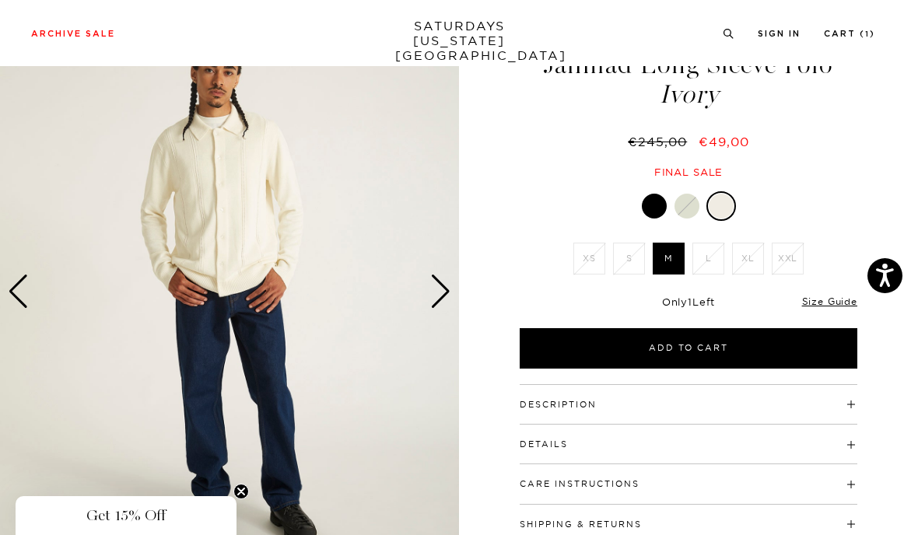
click at [444, 303] on div "Next slide" at bounding box center [440, 292] width 21 height 34
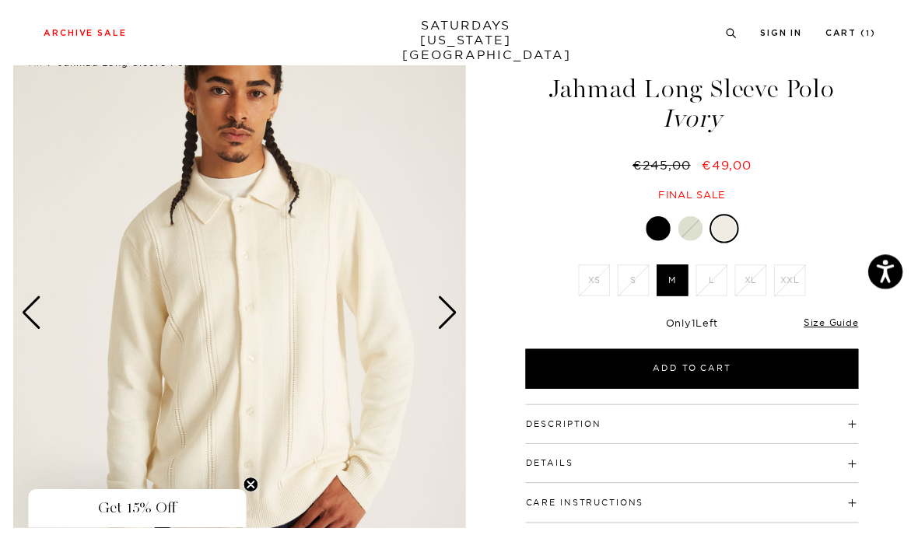
scroll to position [46, 0]
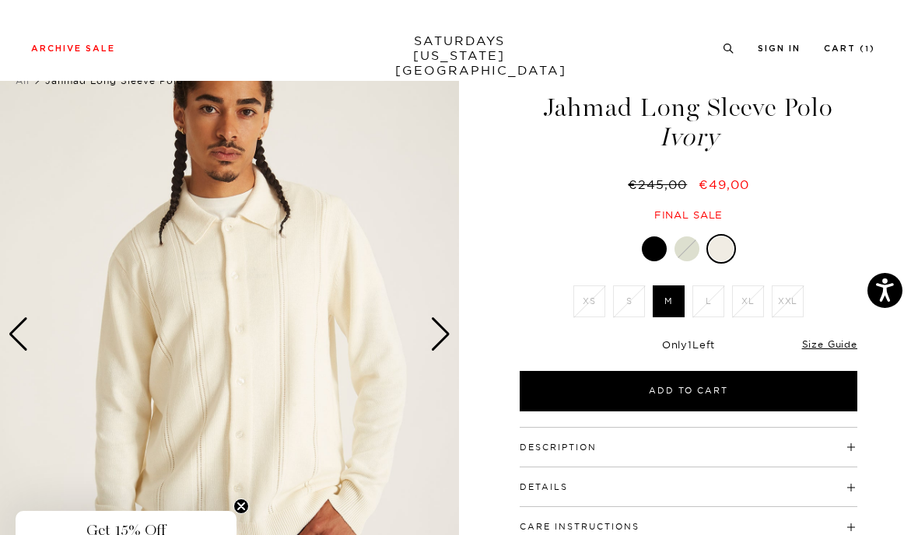
click at [447, 352] on img at bounding box center [229, 320] width 459 height 574
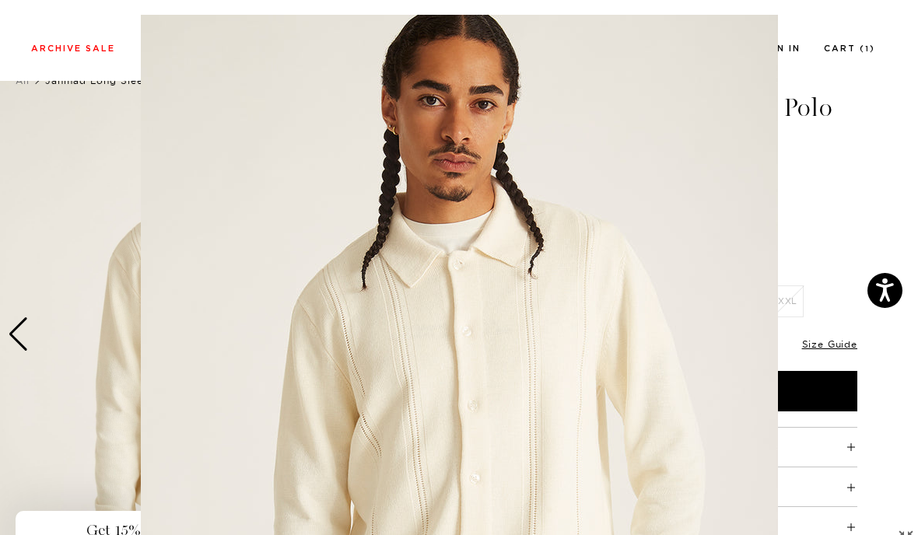
scroll to position [131, 0]
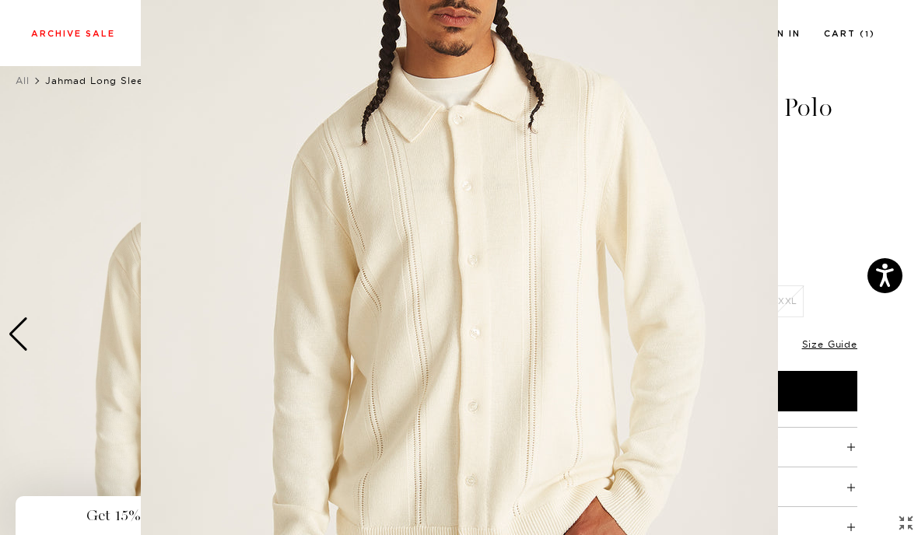
click at [440, 338] on img at bounding box center [459, 267] width 637 height 796
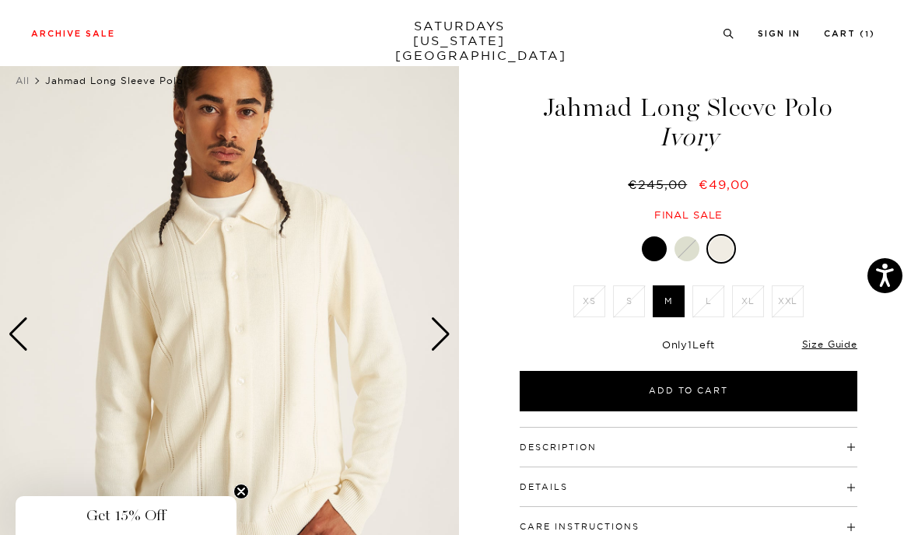
click at [444, 341] on div "Next slide" at bounding box center [440, 334] width 21 height 34
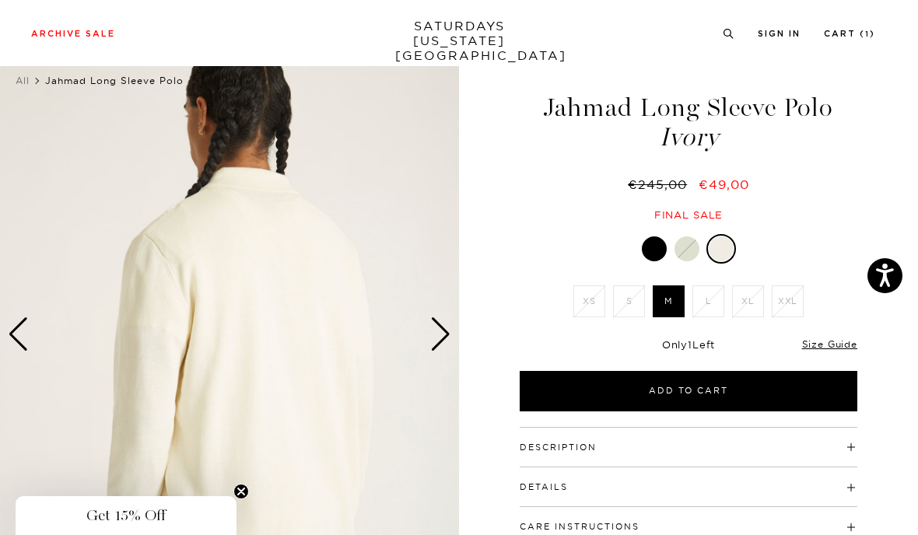
click at [446, 335] on div "Next slide" at bounding box center [440, 334] width 21 height 34
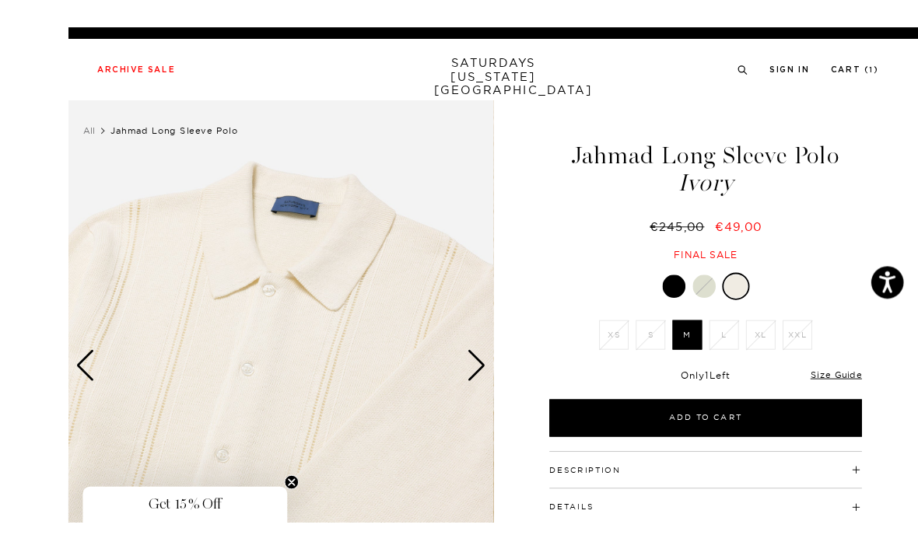
scroll to position [82, 0]
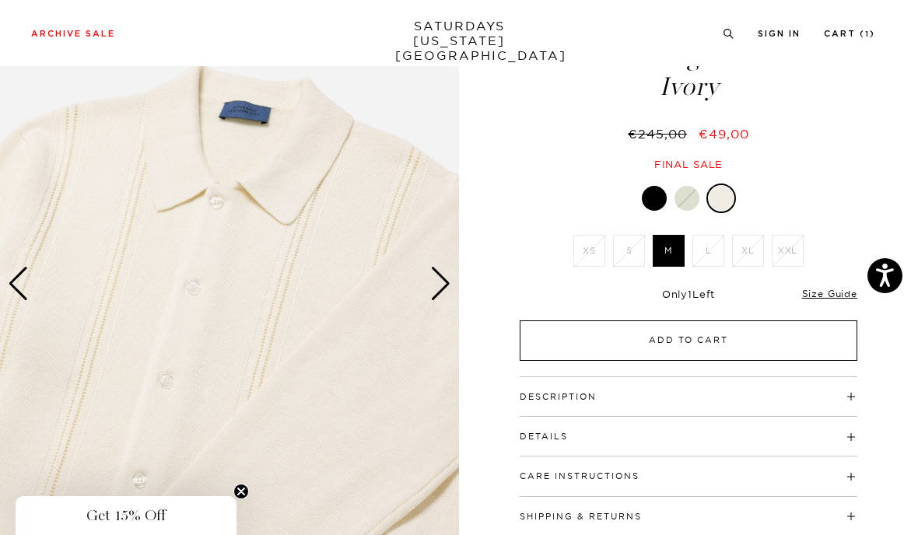
click at [730, 344] on button "Add to Cart" at bounding box center [689, 340] width 338 height 40
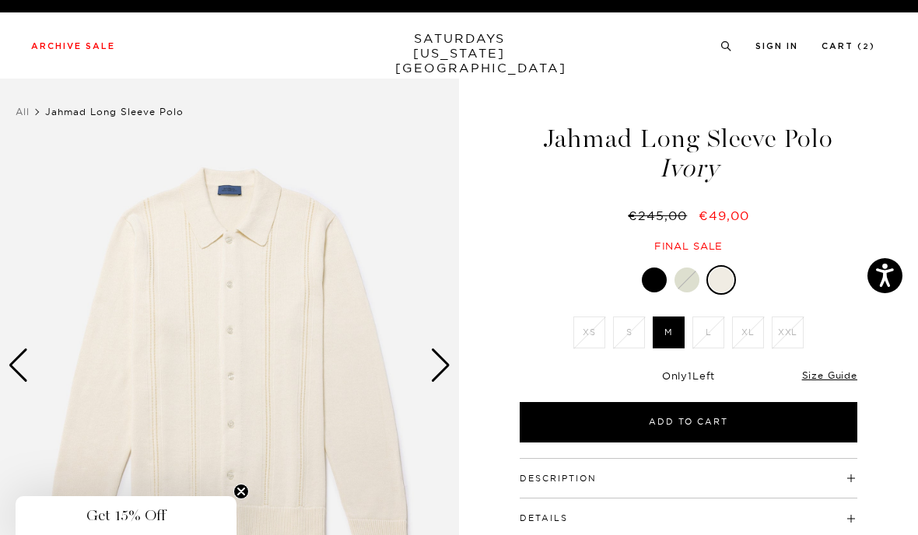
click at [651, 284] on div at bounding box center [654, 280] width 25 height 25
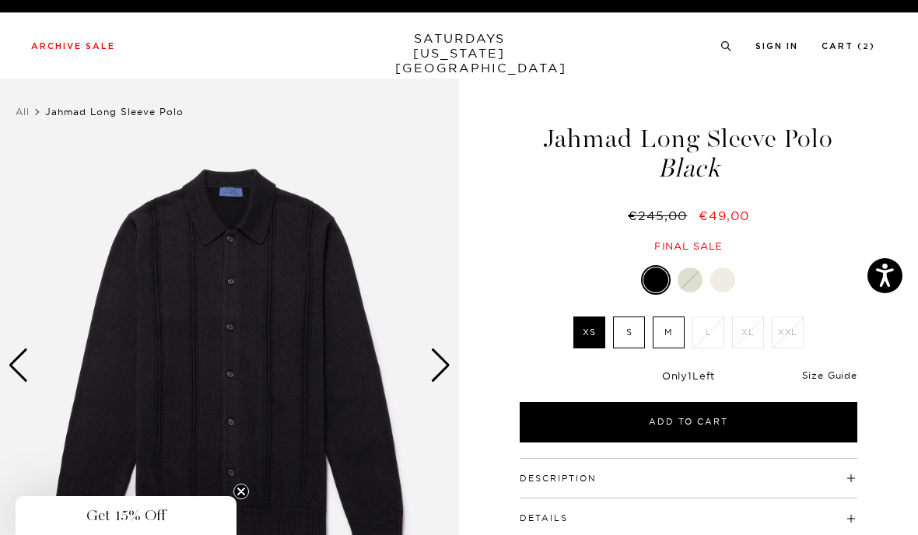
click at [827, 376] on link "Size Guide" at bounding box center [829, 375] width 55 height 12
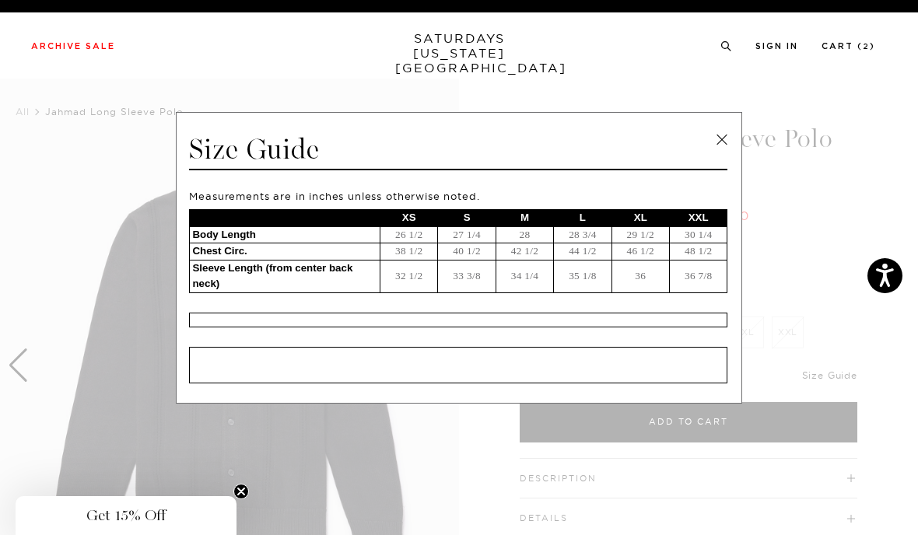
scroll to position [37, 0]
